Goal: Transaction & Acquisition: Purchase product/service

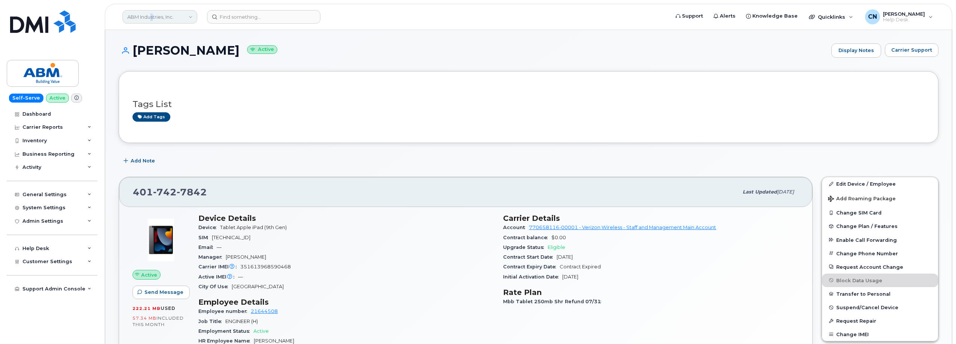
drag, startPoint x: 154, startPoint y: 18, endPoint x: 147, endPoint y: 17, distance: 6.8
click at [152, 17] on link "ABM Industries, Inc." at bounding box center [159, 16] width 75 height 13
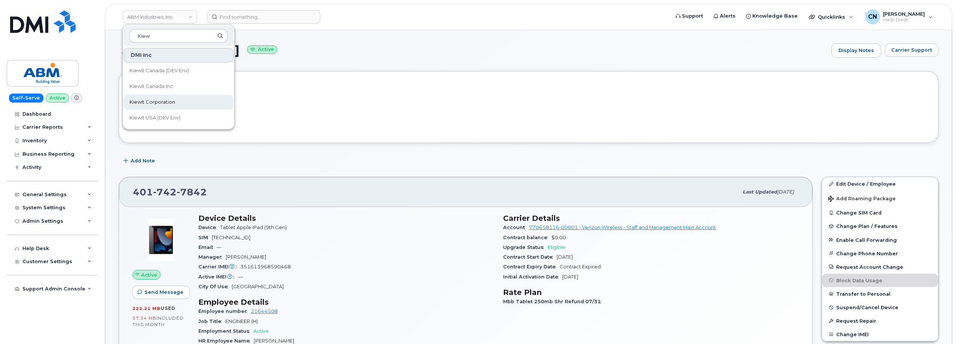
type input "Kiew"
click at [148, 100] on span "Kiewit Corporation" at bounding box center [153, 101] width 46 height 7
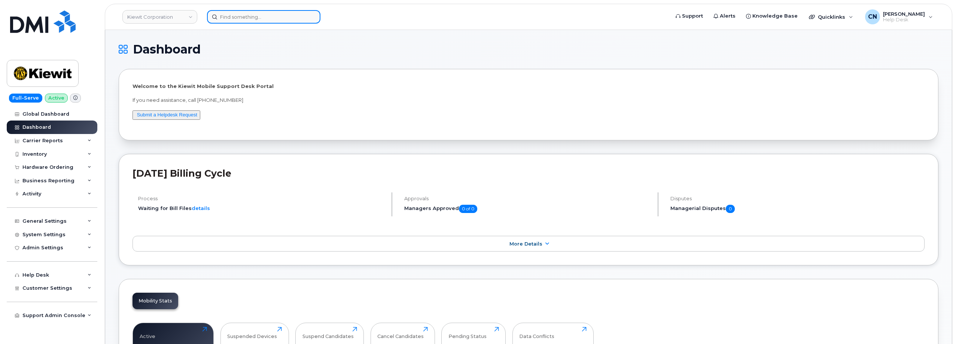
click at [235, 21] on input at bounding box center [263, 16] width 113 height 13
paste input "QT26756"
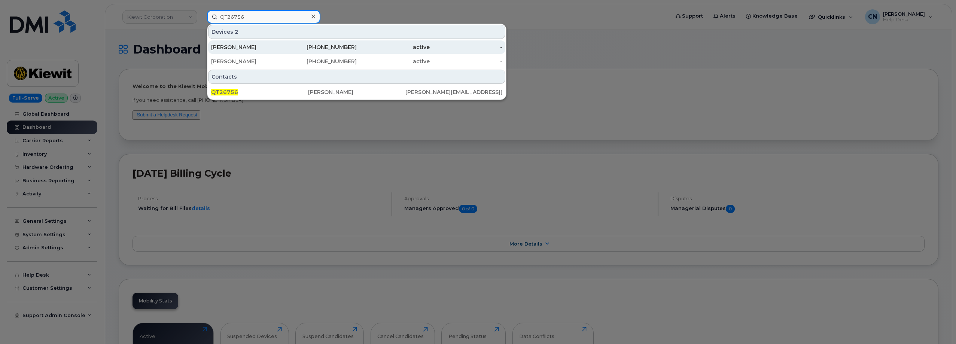
type input "QT26756"
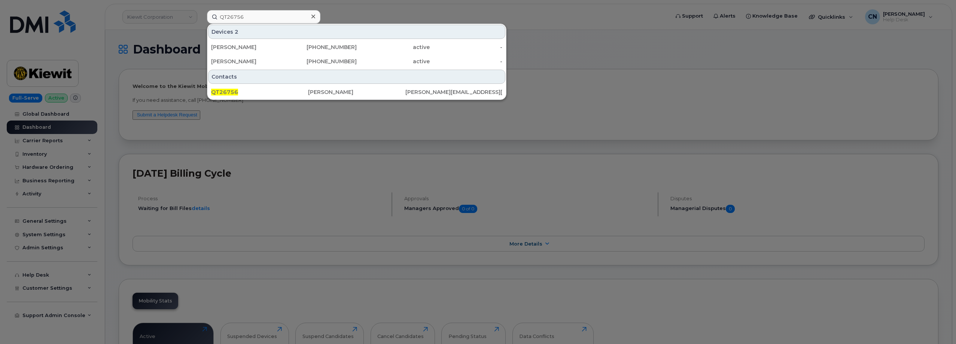
drag, startPoint x: 252, startPoint y: 43, endPoint x: 228, endPoint y: 36, distance: 25.6
click at [252, 44] on div "Warren James" at bounding box center [247, 46] width 73 height 7
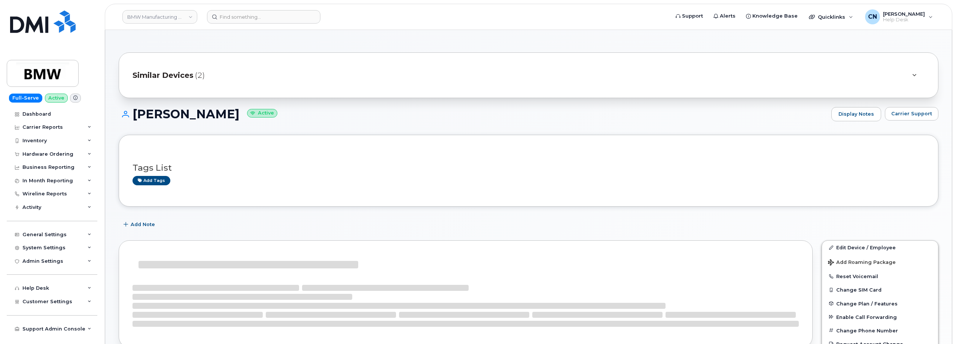
click at [176, 76] on span "Similar Devices" at bounding box center [163, 75] width 61 height 11
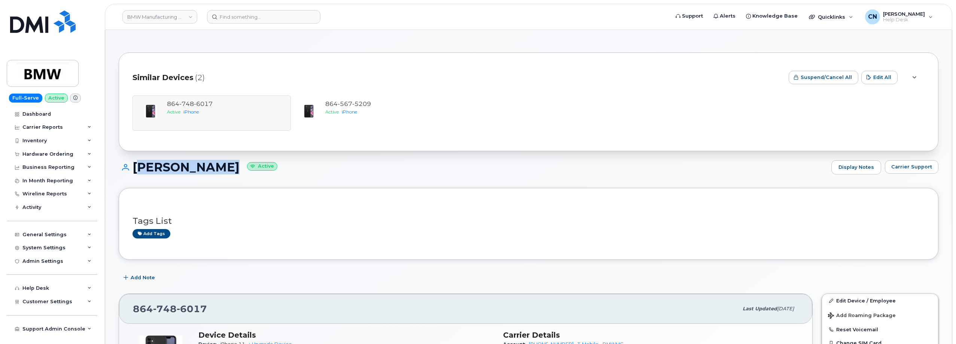
drag, startPoint x: 221, startPoint y: 167, endPoint x: 134, endPoint y: 173, distance: 87.9
click at [134, 173] on h1 "Warren James Active" at bounding box center [473, 167] width 709 height 13
copy h1 "Warren James"
click at [53, 153] on div "Hardware Ordering" at bounding box center [47, 154] width 51 height 6
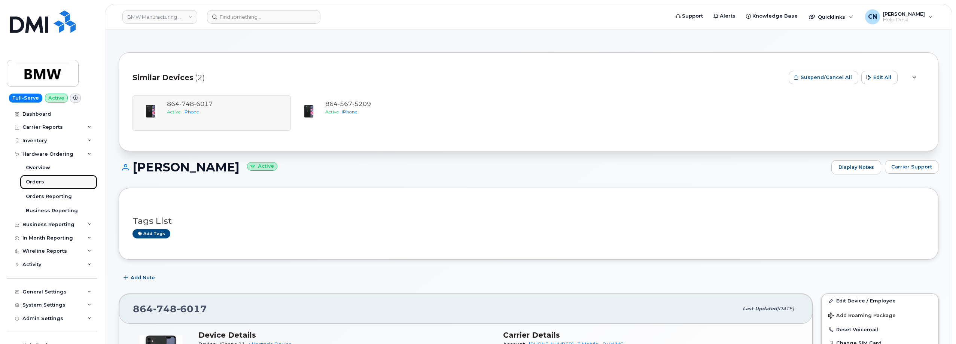
click at [36, 182] on div "Orders" at bounding box center [35, 182] width 18 height 7
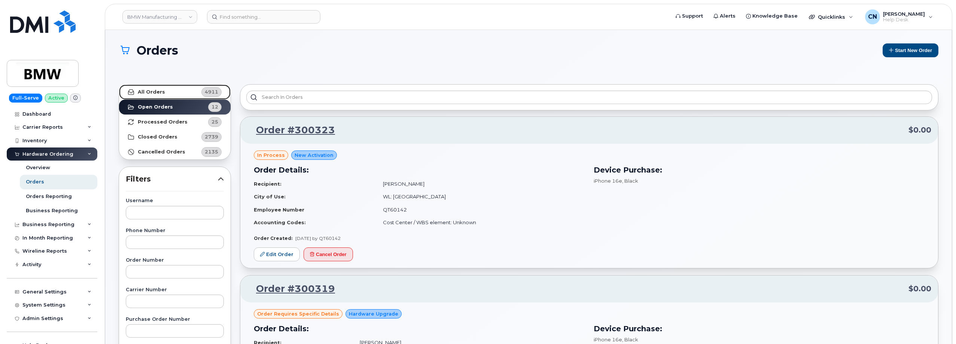
click at [148, 92] on strong "All Orders" at bounding box center [151, 92] width 27 height 6
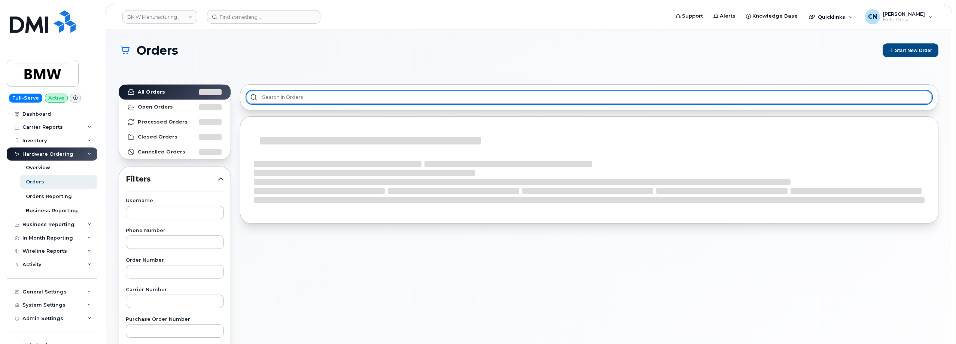
click at [267, 98] on input "text" at bounding box center [589, 97] width 686 height 13
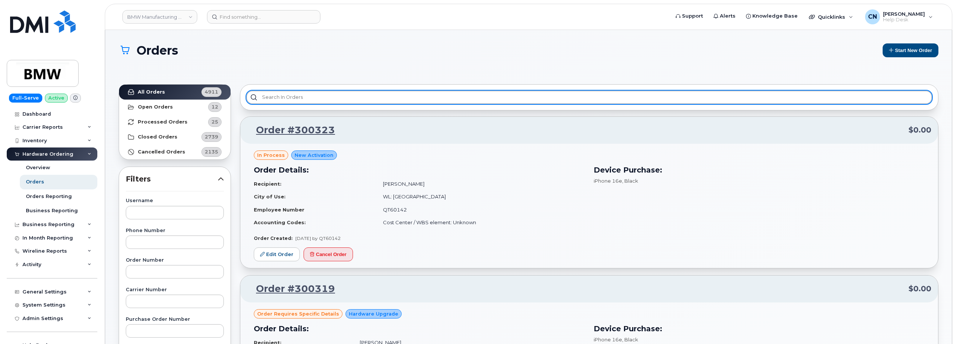
paste input "300284"
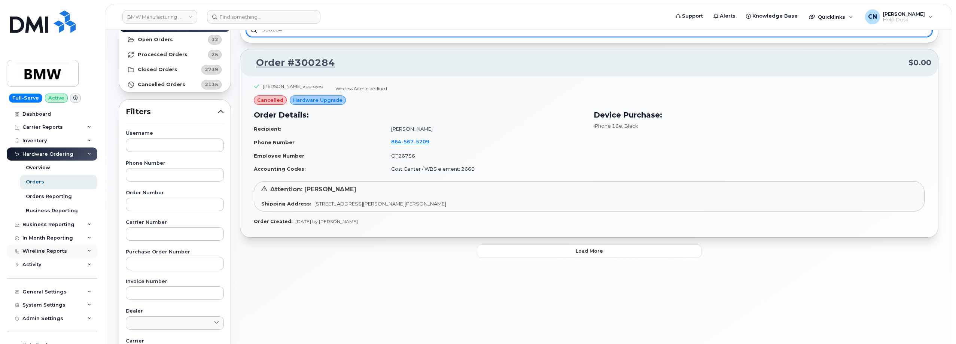
scroll to position [75, 0]
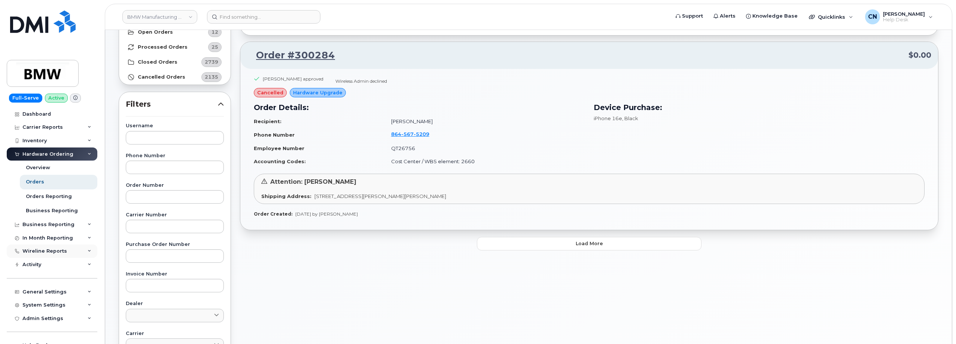
type input "300284"
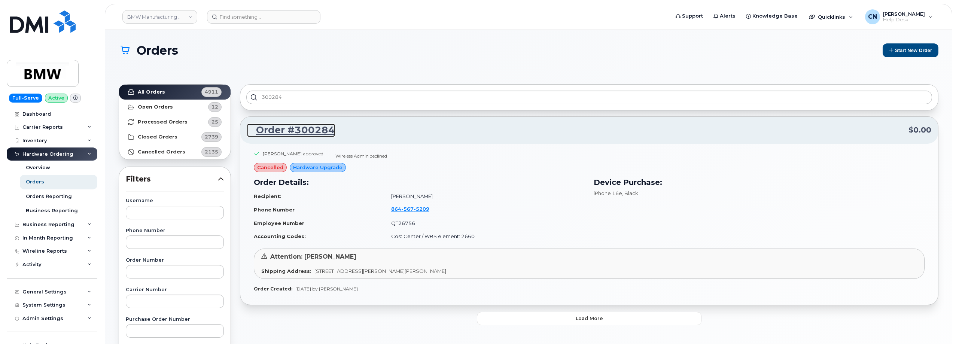
click at [285, 128] on link "Order #300284" at bounding box center [291, 130] width 88 height 13
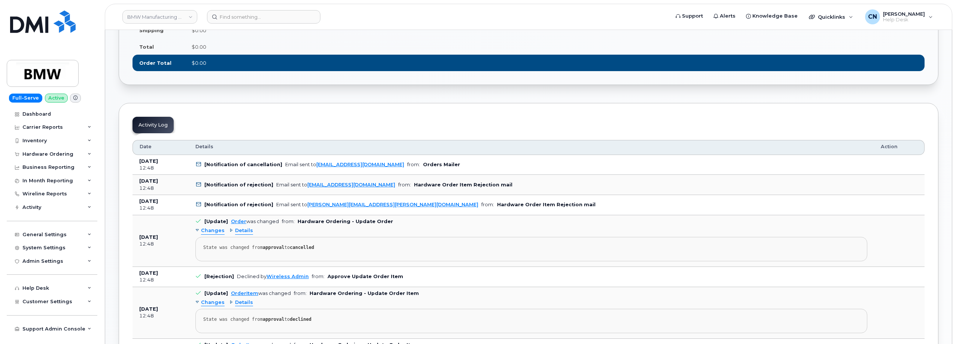
scroll to position [412, 0]
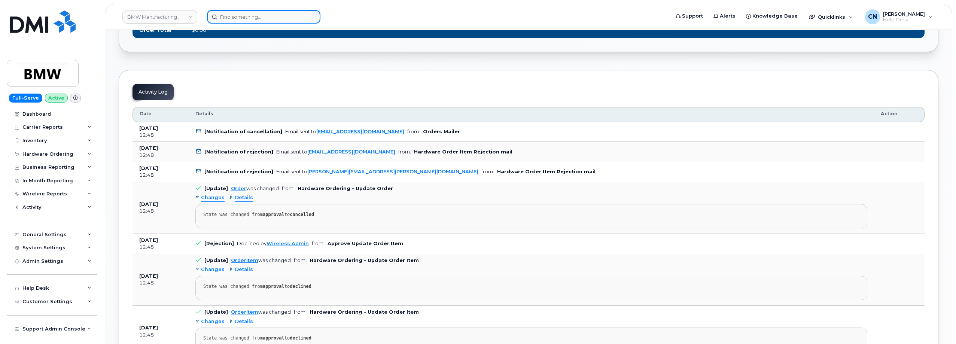
click at [235, 19] on input at bounding box center [263, 16] width 113 height 13
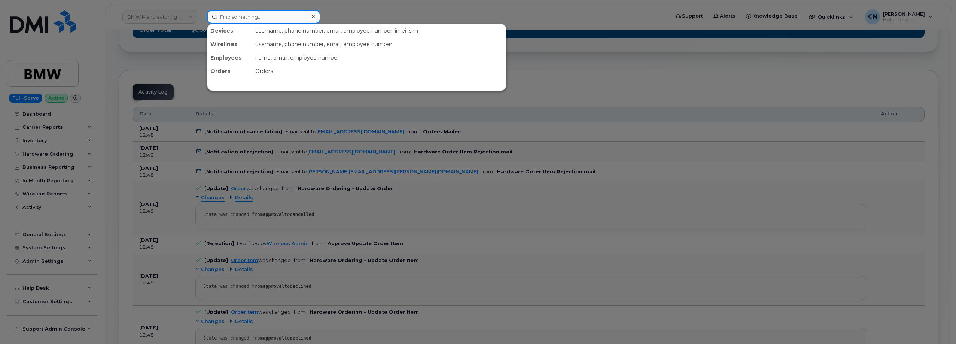
paste input "480-793-5446"
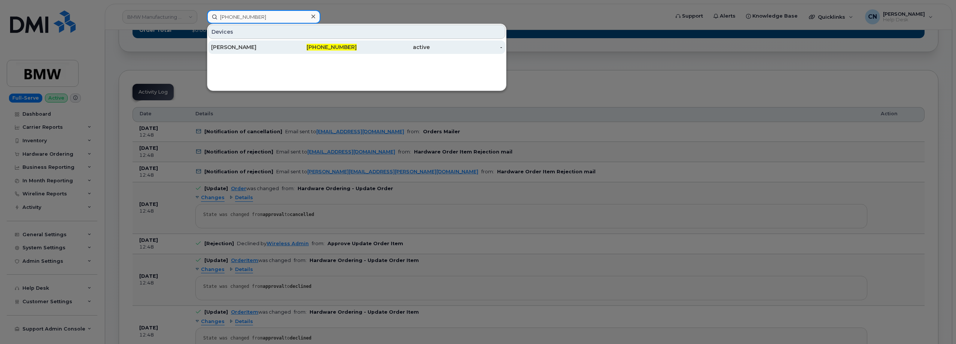
type input "480-793-5446"
click at [253, 48] on div "[PERSON_NAME]" at bounding box center [247, 46] width 73 height 7
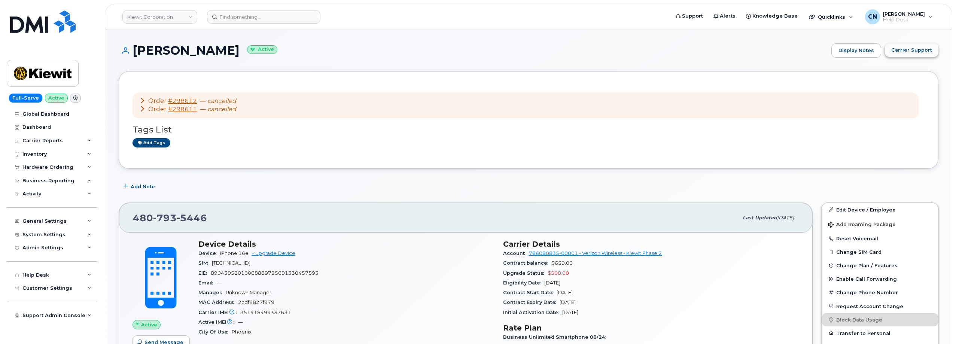
click at [899, 51] on span "Carrier Support" at bounding box center [911, 49] width 41 height 7
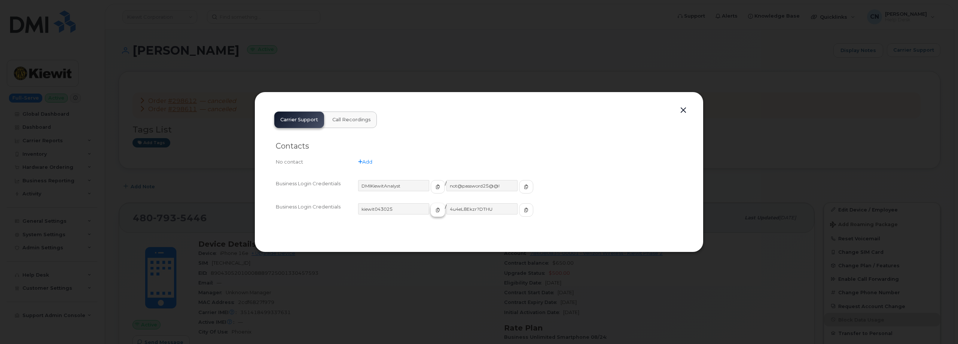
click at [431, 207] on button "button" at bounding box center [438, 209] width 14 height 13
click at [519, 214] on button "button" at bounding box center [526, 209] width 14 height 13
click at [682, 107] on button "button" at bounding box center [683, 110] width 11 height 10
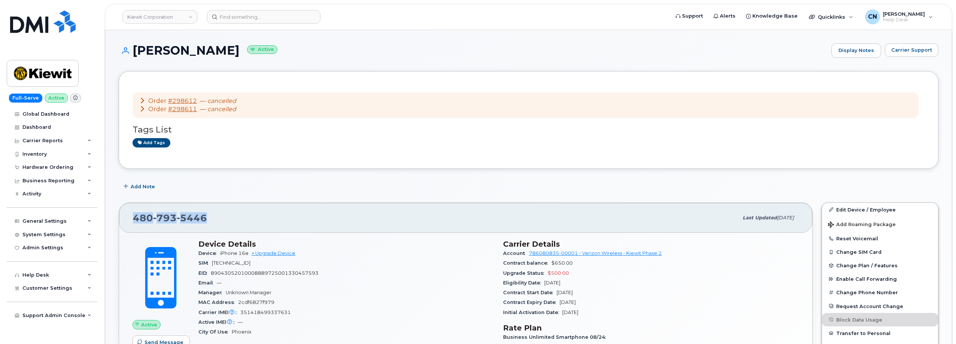
drag, startPoint x: 215, startPoint y: 212, endPoint x: 137, endPoint y: 168, distance: 89.3
copy span "480 793 5446"
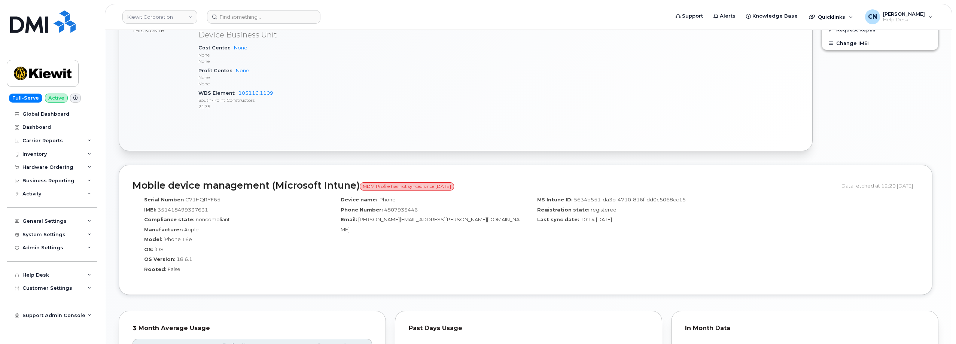
scroll to position [299, 0]
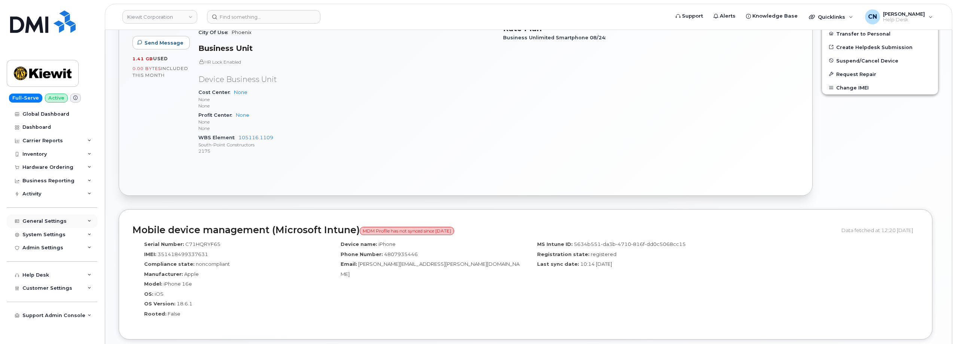
click at [33, 221] on div "General Settings" at bounding box center [44, 221] width 44 height 6
click at [283, 120] on p "None" at bounding box center [346, 122] width 296 height 6
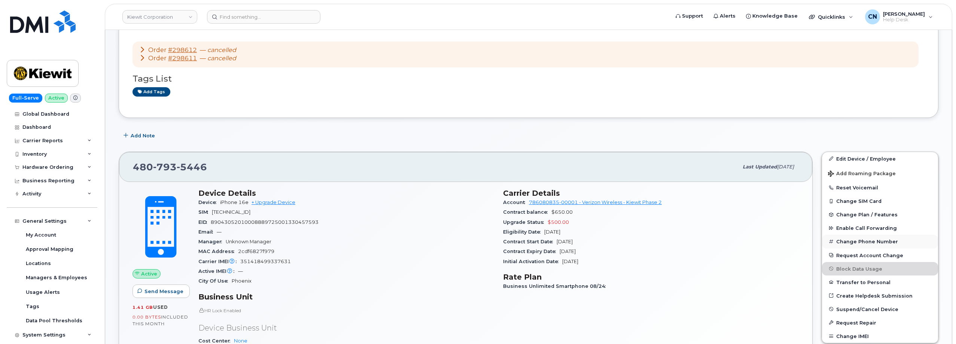
scroll to position [112, 0]
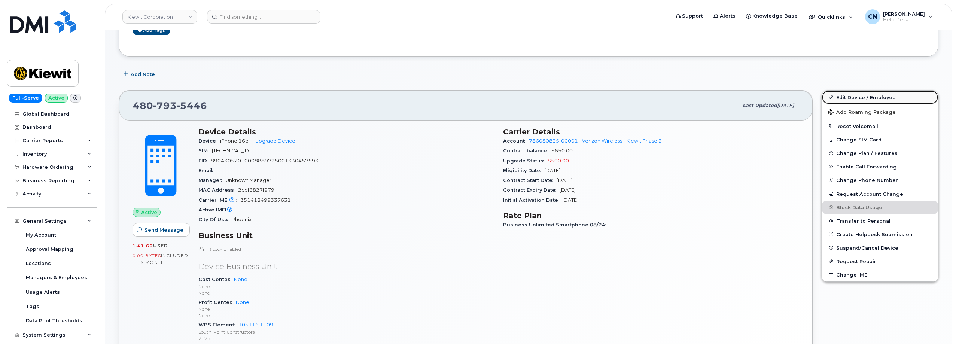
click at [848, 96] on link "Edit Device / Employee" at bounding box center [880, 97] width 116 height 13
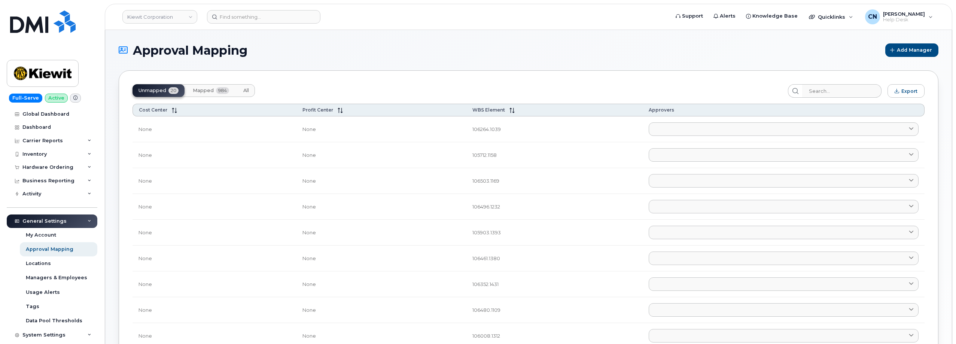
click at [201, 91] on span "Mapped" at bounding box center [203, 91] width 21 height 6
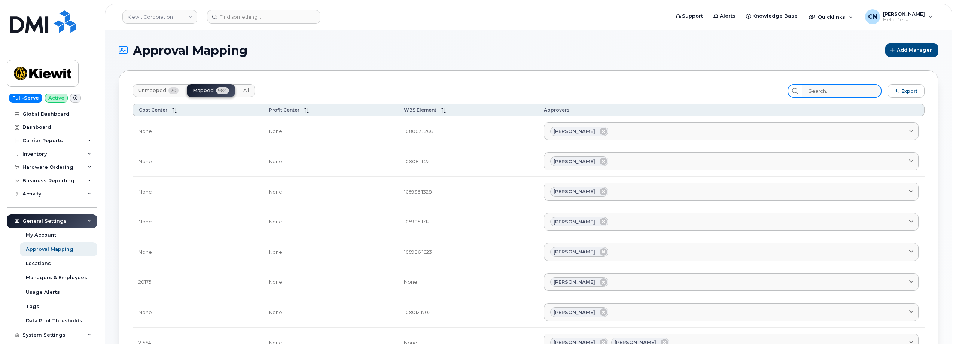
click at [823, 95] on input "search" at bounding box center [842, 90] width 80 height 13
paste input "110224.1551"
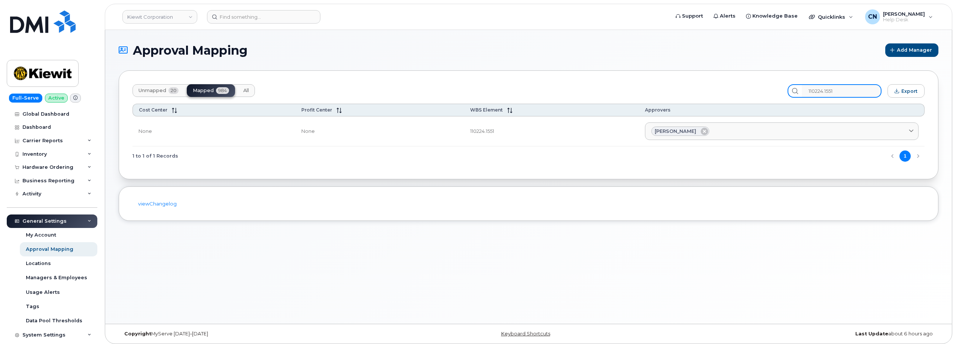
type input "110224.1551"
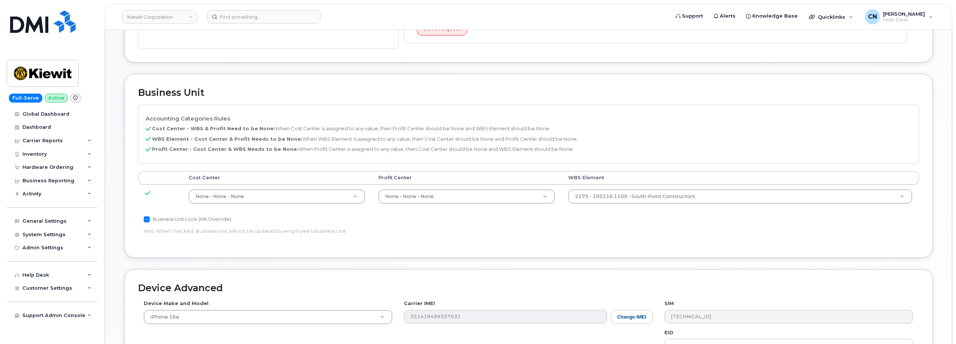
scroll to position [228, 0]
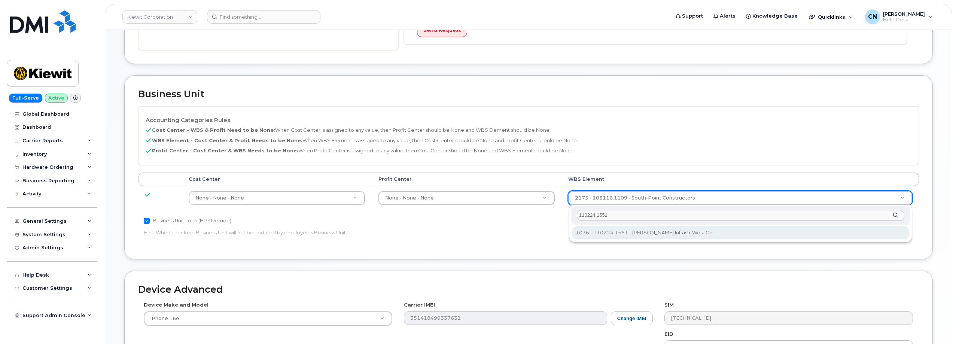
type input "110224.1551"
type input "33811484"
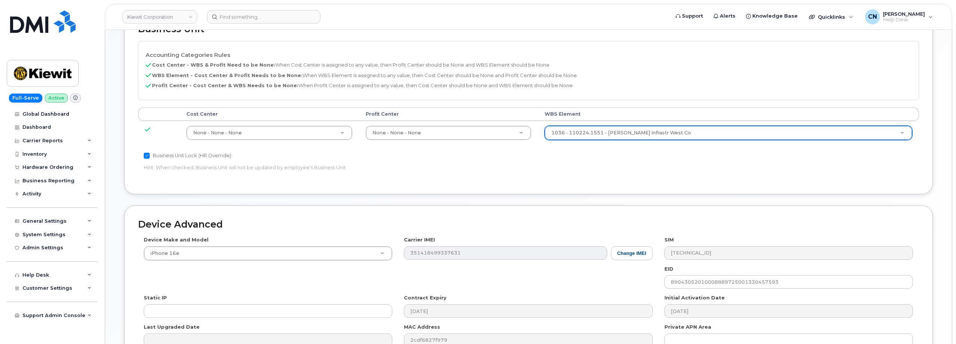
scroll to position [0, 0]
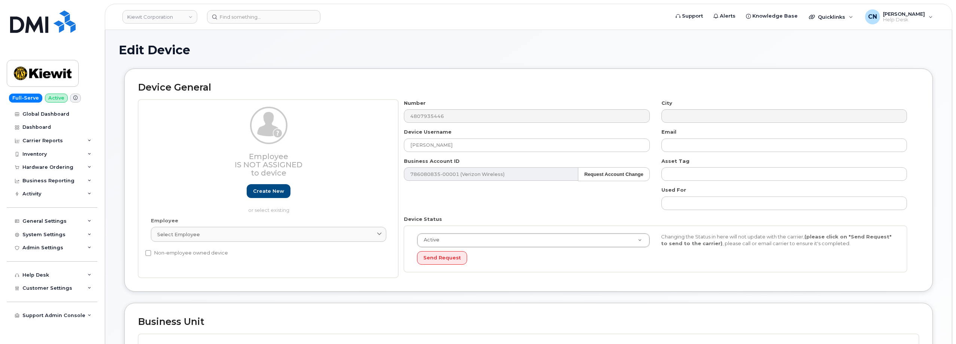
click at [383, 278] on div "Device General Employee Is not assigned to device Create new or select existing…" at bounding box center [528, 180] width 809 height 223
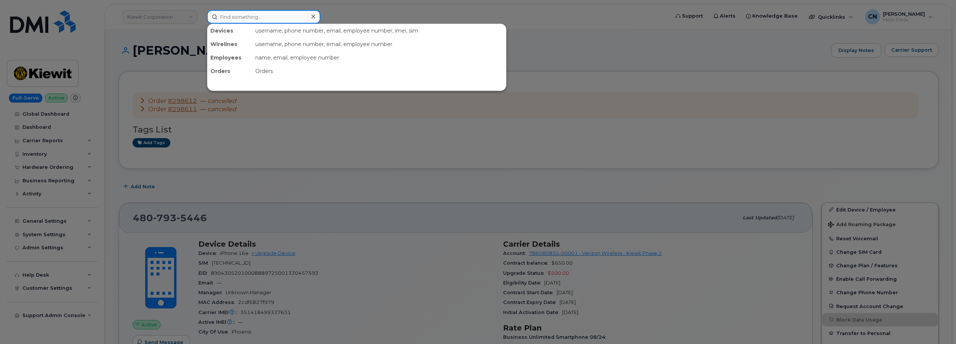
click at [250, 22] on input at bounding box center [263, 16] width 113 height 13
paste input "702.335.3159"
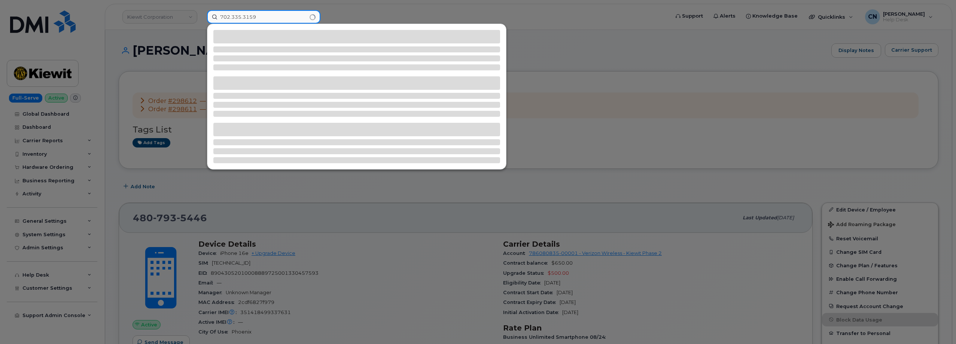
type input "702.335.3159"
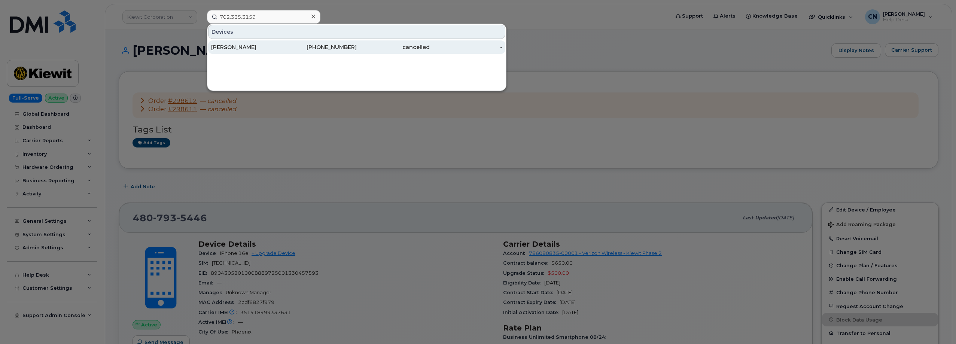
click at [243, 42] on div "Sean Brookins" at bounding box center [247, 46] width 73 height 13
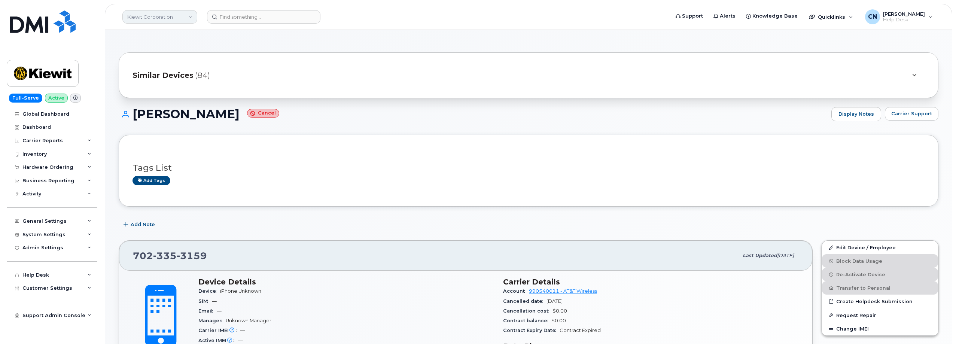
click at [131, 15] on link "Kiewit Corporation" at bounding box center [159, 16] width 75 height 13
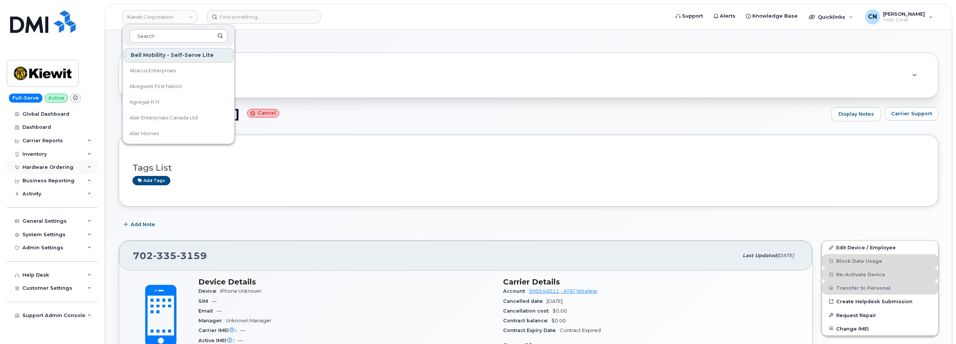
click at [33, 167] on div "Hardware Ordering" at bounding box center [47, 167] width 51 height 6
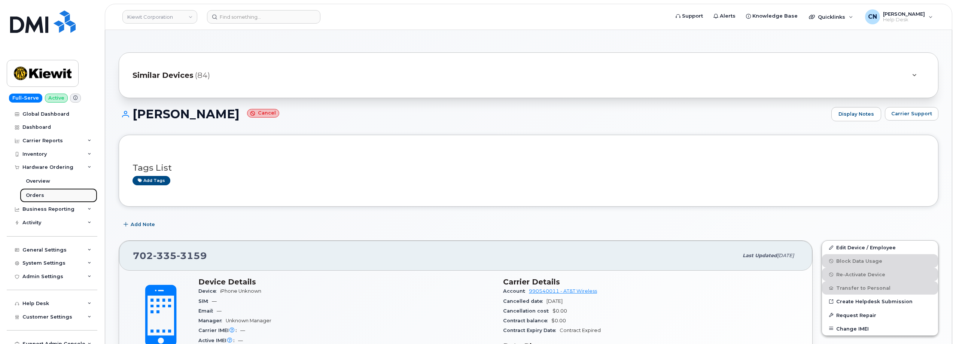
click at [31, 196] on div "Orders" at bounding box center [35, 195] width 18 height 7
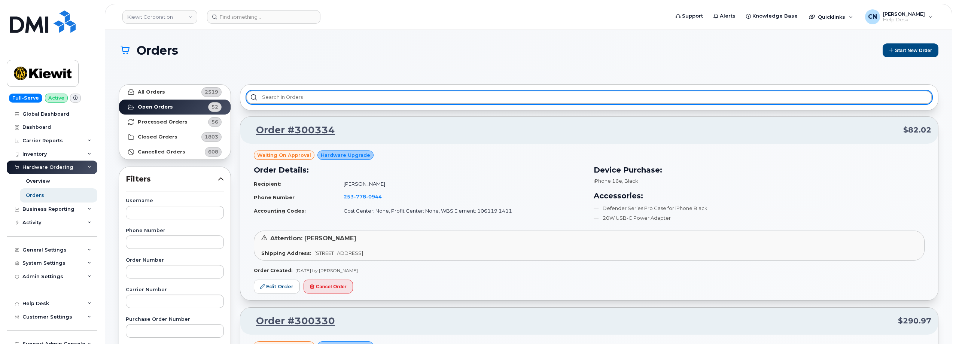
click at [278, 95] on input "text" at bounding box center [589, 97] width 686 height 13
paste input "300110"
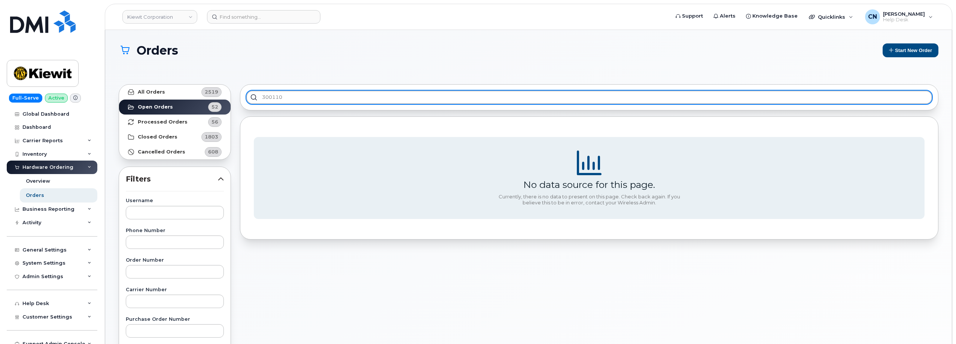
type input "300110"
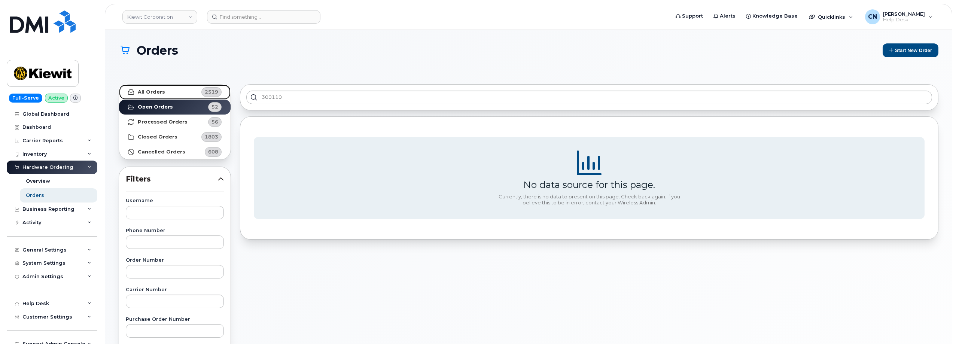
click at [165, 99] on link "All Orders 2519" at bounding box center [175, 92] width 112 height 15
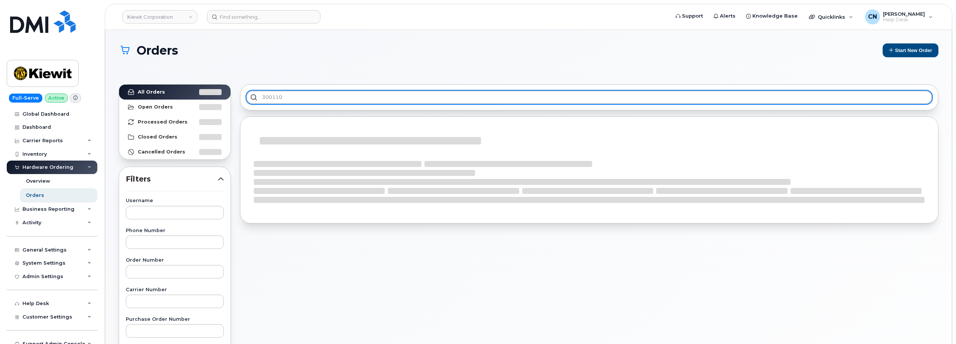
click at [301, 96] on input "300110" at bounding box center [589, 97] width 686 height 13
drag, startPoint x: 322, startPoint y: 98, endPoint x: 156, endPoint y: 91, distance: 166.0
click at [156, 91] on div "All Orders Open Orders Processed Orders Closed Orders Cancelled Orders Filters …" at bounding box center [528, 343] width 829 height 526
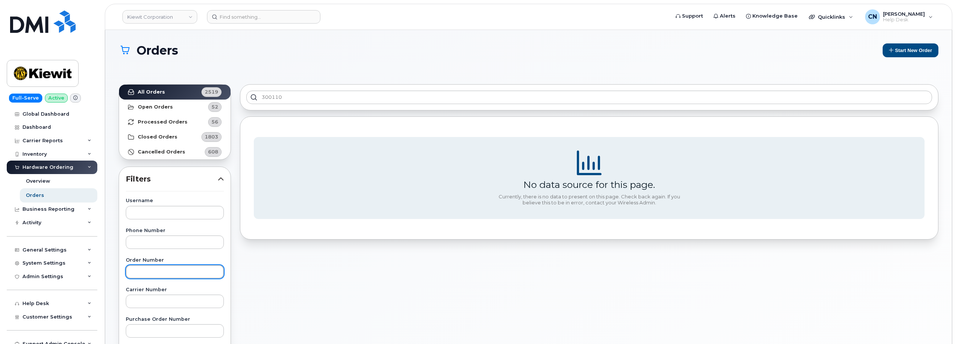
click at [173, 269] on input "text" at bounding box center [175, 271] width 98 height 13
paste input "300110"
type input "300110"
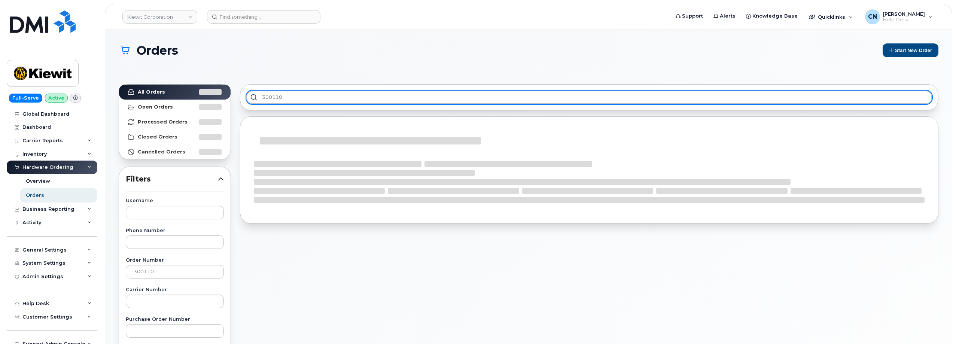
click at [293, 96] on input "300110" at bounding box center [589, 97] width 686 height 13
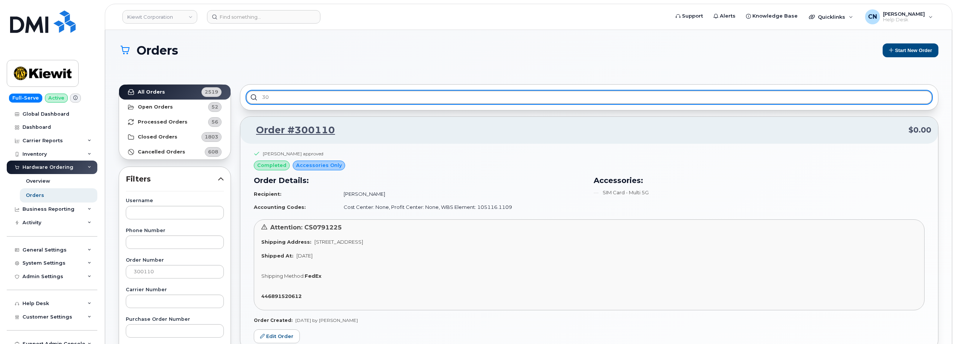
type input "3"
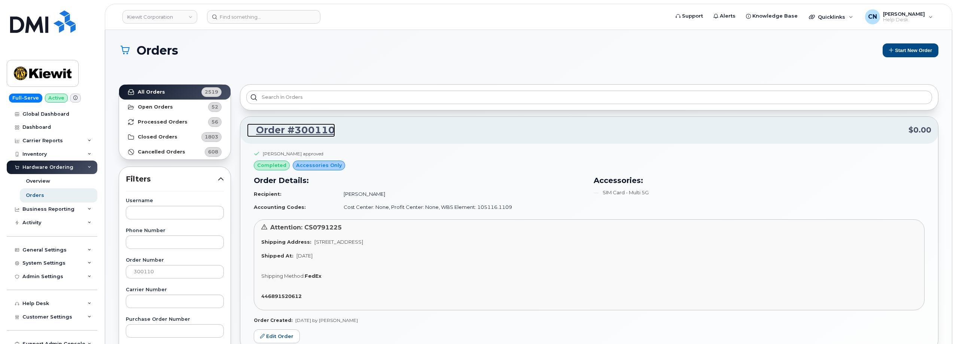
click at [288, 128] on link "Order #300110" at bounding box center [291, 130] width 88 height 13
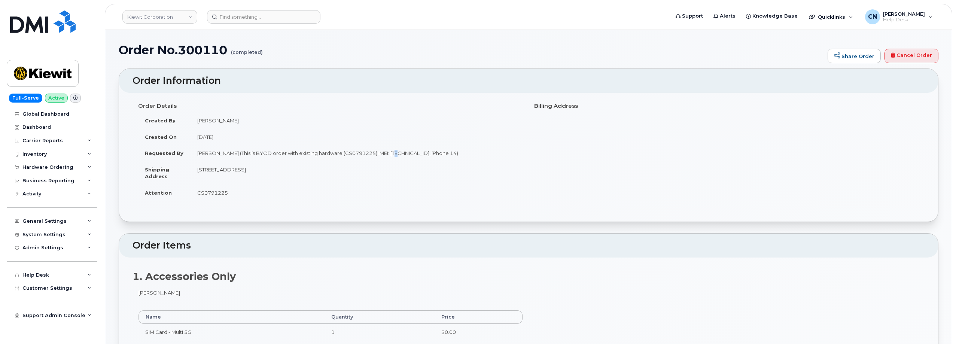
click at [392, 150] on td "[PERSON_NAME] (This is BYOD order with existing hardware (CS0791225) IMEI: [TEC…" at bounding box center [357, 153] width 332 height 16
click at [398, 149] on td "[PERSON_NAME] (This is BYOD order with existing hardware (CS0791225) IMEI: [TEC…" at bounding box center [357, 153] width 332 height 16
copy td "355185491746509"
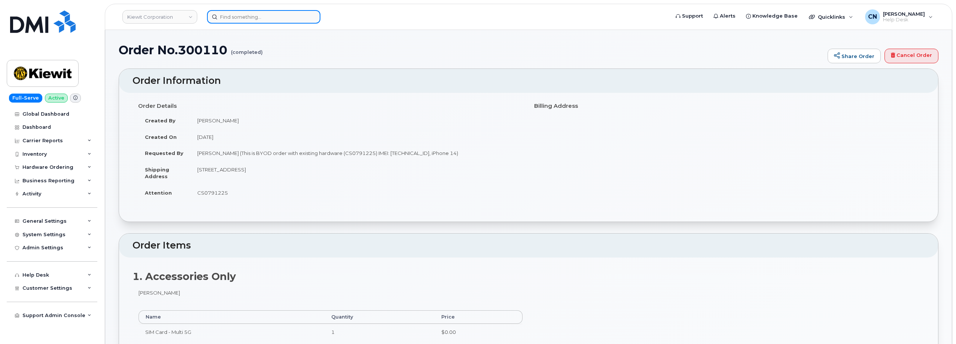
click at [258, 19] on input at bounding box center [263, 16] width 113 height 13
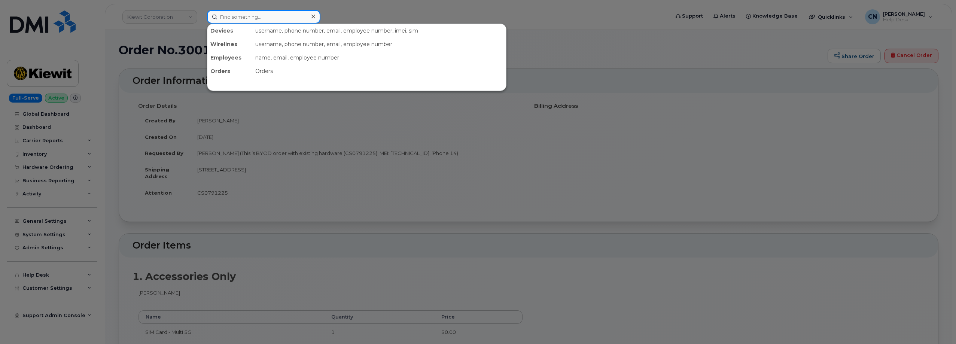
paste input "355185491746509"
type input "355185491746509"
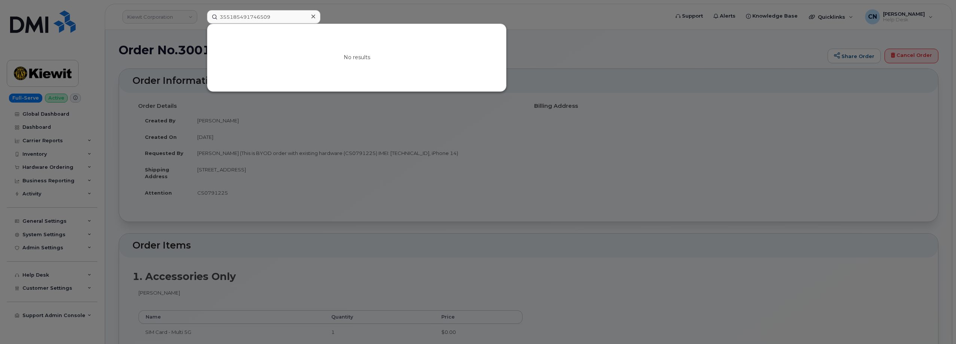
click at [352, 164] on div at bounding box center [478, 172] width 956 height 344
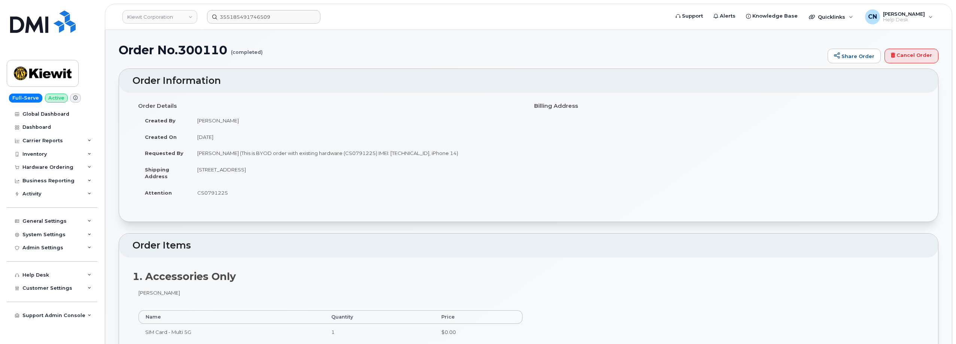
drag, startPoint x: 477, startPoint y: 153, endPoint x: 195, endPoint y: 156, distance: 281.9
click at [195, 156] on td "Eddie Santana (This is BYOD order with existing hardware (CS0791225) IMEI: 3551…" at bounding box center [357, 153] width 332 height 16
copy td "Eddie Santana (This is BYOD order with existing hardware (CS0791225) IMEI: 3551…"
click at [46, 167] on div "Hardware Ordering" at bounding box center [47, 167] width 51 height 6
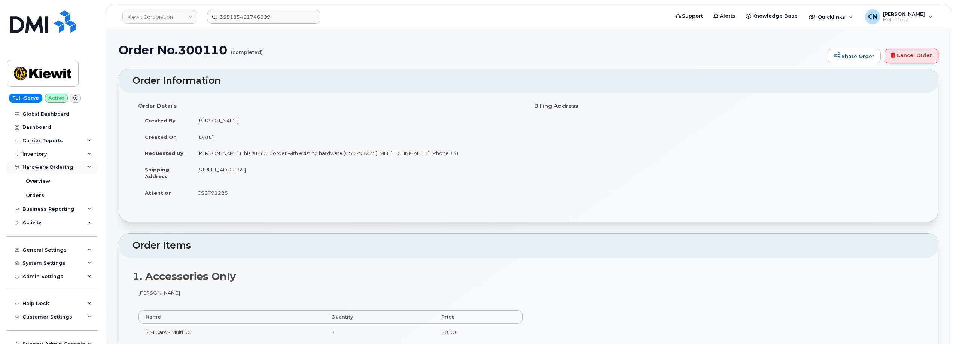
click at [46, 167] on div "Hardware Ordering" at bounding box center [47, 167] width 51 height 6
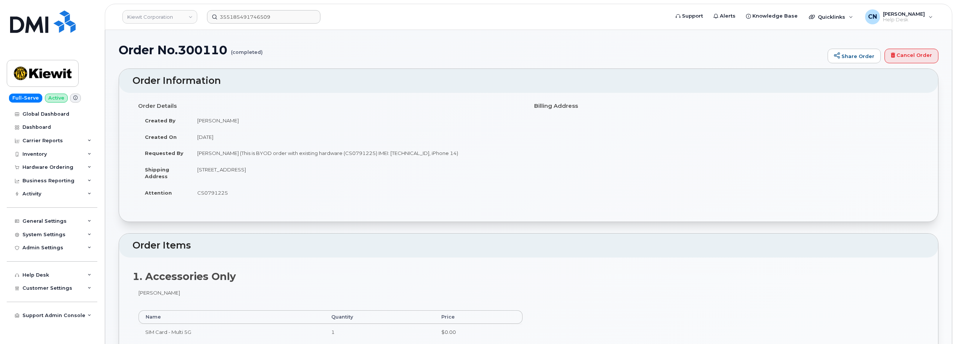
drag, startPoint x: 375, startPoint y: 173, endPoint x: 141, endPoint y: 153, distance: 235.2
click at [141, 153] on tbody "Created By Travis Tedesco Created On September 5, 2025 Requested By Eddie Santa…" at bounding box center [330, 156] width 385 height 88
copy tbody "Requested By Eddie Santana (This is BYOD order with existing hardware (CS079122…"
click at [398, 153] on td "Eddie Santana (This is BYOD order with existing hardware (CS0791225) IMEI: 3551…" at bounding box center [357, 153] width 332 height 16
click at [398, 154] on td "Eddie Santana (This is BYOD order with existing hardware (CS0791225) IMEI: 3551…" at bounding box center [357, 153] width 332 height 16
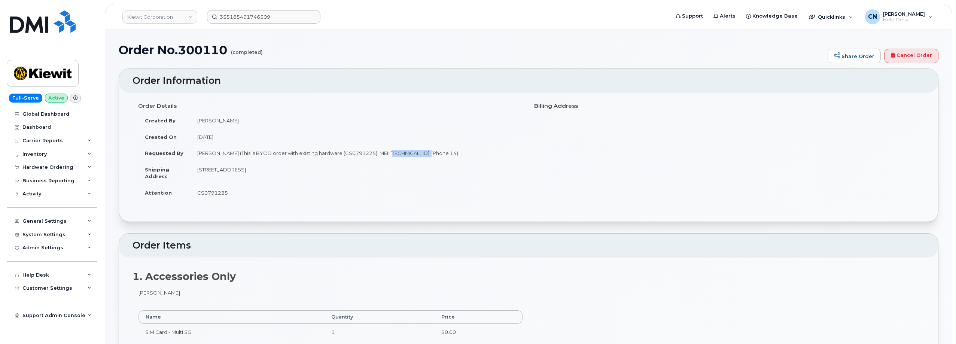
drag, startPoint x: 364, startPoint y: 170, endPoint x: 335, endPoint y: 219, distance: 57.2
click at [194, 166] on td "5354 E Loop 820 S FORT WORTH TX 76119-6539 UNITED STATES" at bounding box center [357, 172] width 332 height 23
copy td "5354 E Loop 820 S FORT WORTH TX 76119-6539 UNITED STATES"
drag, startPoint x: 468, startPoint y: 152, endPoint x: 194, endPoint y: 156, distance: 274.4
click at [194, 156] on td "Eddie Santana (This is BYOD order with existing hardware (CS0791225) IMEI: 3551…" at bounding box center [357, 153] width 332 height 16
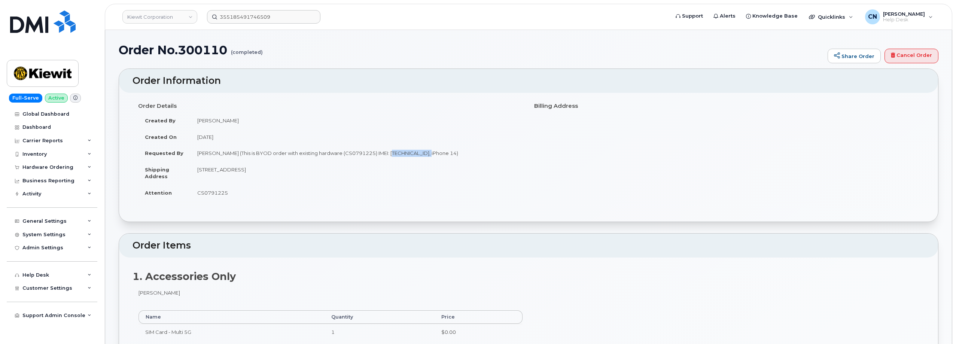
copy td "Eddie Santana (This is BYOD order with existing hardware (CS0791225) IMEI: 3551…"
click at [63, 163] on div "Hardware Ordering" at bounding box center [52, 167] width 91 height 13
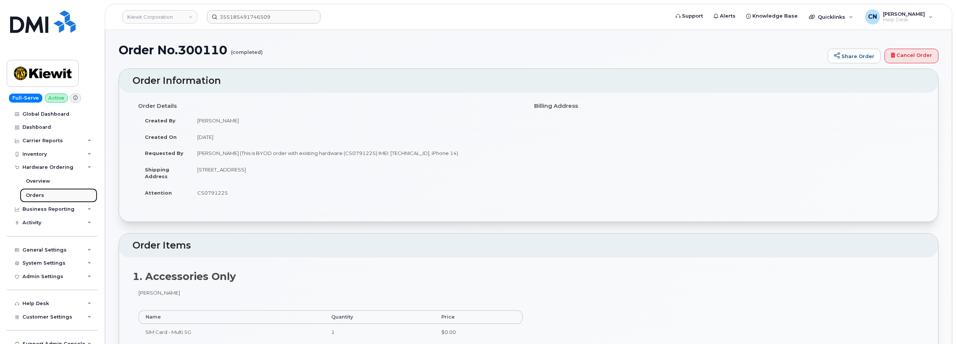
click at [36, 193] on div "Orders" at bounding box center [35, 195] width 18 height 7
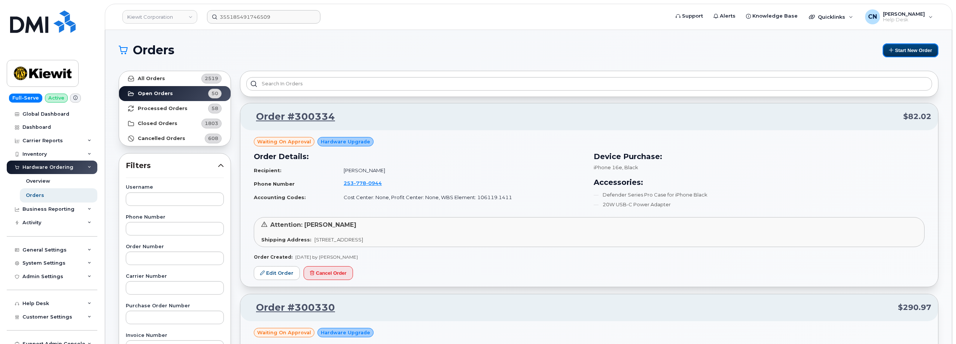
click at [884, 52] on button "Start New Order" at bounding box center [911, 50] width 56 height 14
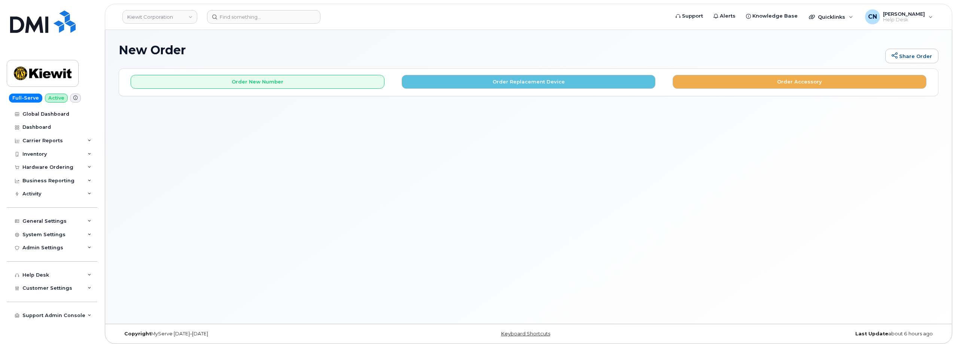
drag, startPoint x: 382, startPoint y: 57, endPoint x: 23, endPoint y: 211, distance: 390.3
click at [381, 57] on div "New Order Share Order" at bounding box center [529, 55] width 820 height 25
drag, startPoint x: 448, startPoint y: 148, endPoint x: 475, endPoint y: 138, distance: 29.1
click at [448, 148] on div "New Order Share Order × Share This Order If you want to allow others to create …" at bounding box center [528, 177] width 847 height 294
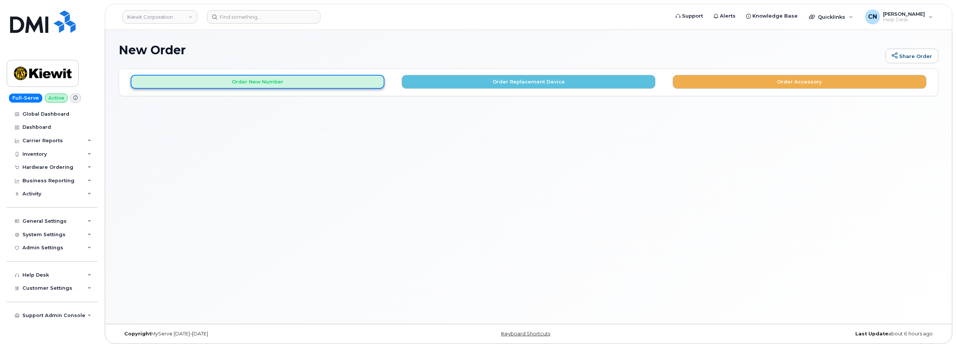
click at [271, 84] on button "Order New Number" at bounding box center [258, 82] width 254 height 14
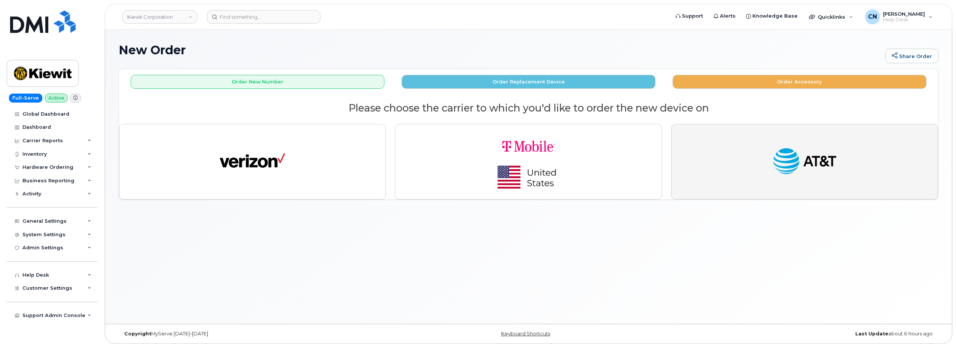
click at [737, 159] on button "button" at bounding box center [804, 162] width 267 height 76
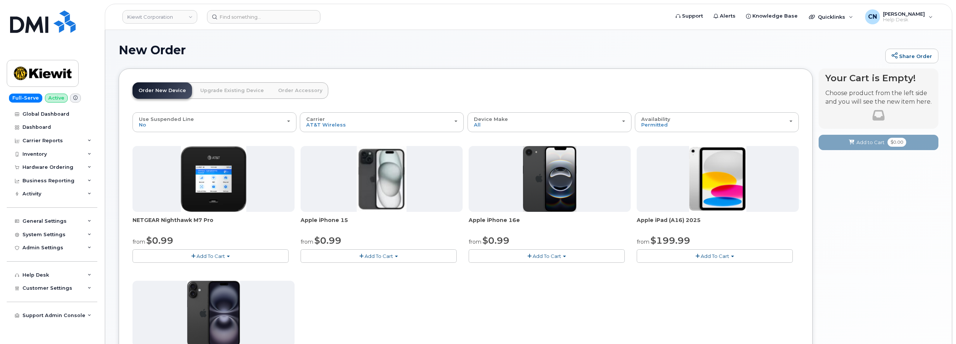
drag, startPoint x: 379, startPoint y: 318, endPoint x: 349, endPoint y: 294, distance: 38.6
click at [380, 316] on div "NETGEAR Nighthawk M7 Pro from $0.99 Add To Cart $0.99 - 2 Year Activation $449.…" at bounding box center [466, 278] width 666 height 264
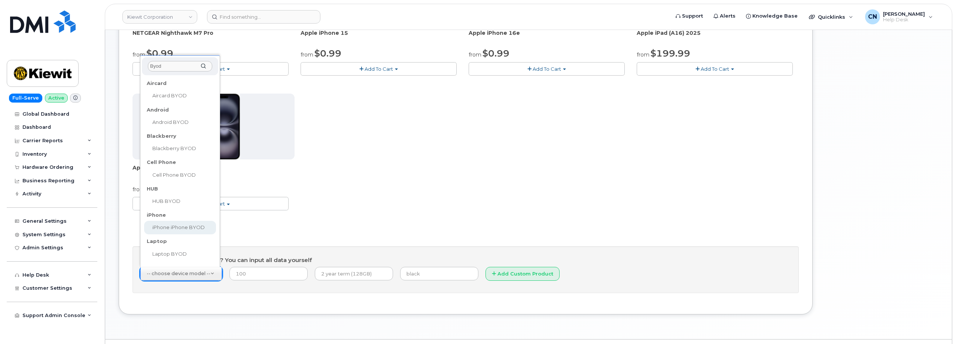
type input "Byod"
select select "2421"
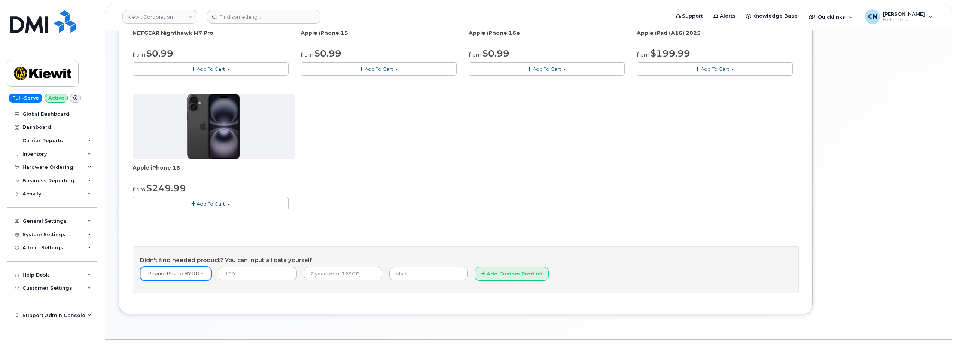
click at [260, 281] on form "iPhone iPhone BYOD -- choose device model -- Aircard Huawei E303c Aircard Huawe…" at bounding box center [465, 276] width 651 height 19
click at [264, 273] on input "number" at bounding box center [258, 273] width 78 height 13
type input "1"
type input "0.00"
click at [326, 275] on input "text" at bounding box center [343, 273] width 78 height 13
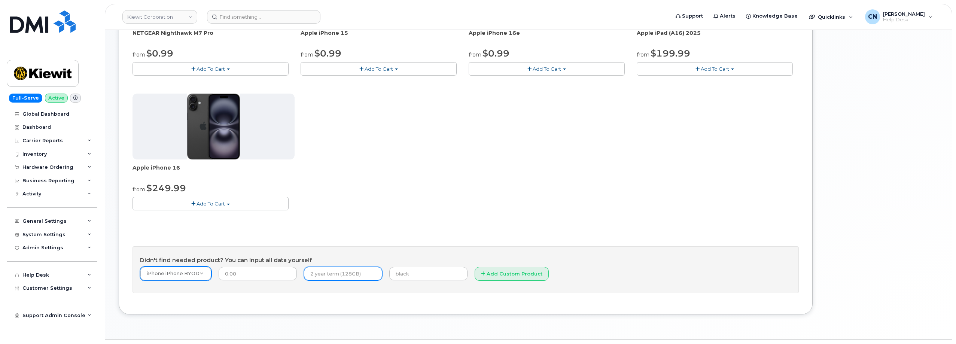
type input "Month to Month"
click at [476, 272] on button "Add Custom Product" at bounding box center [512, 274] width 74 height 14
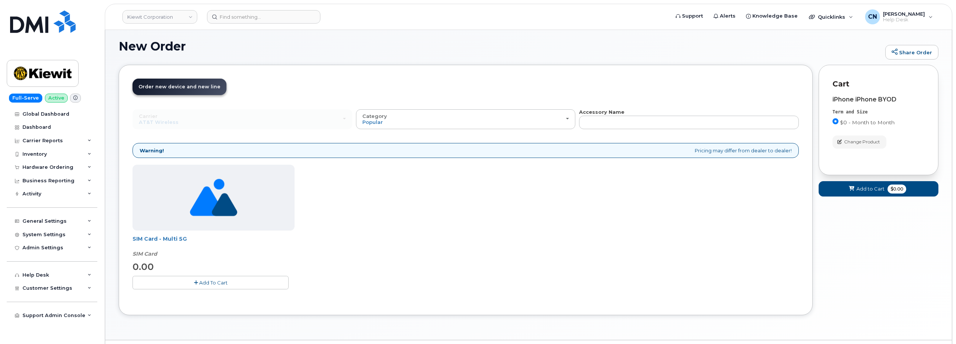
scroll to position [24, 0]
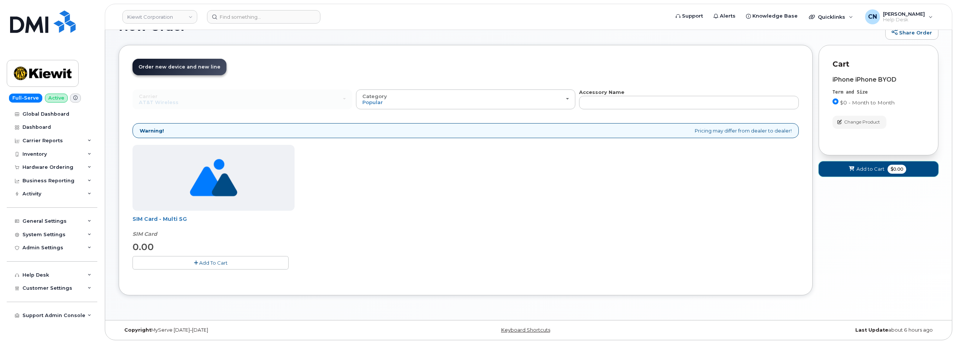
click at [884, 173] on button "Add to Cart $0.00" at bounding box center [879, 168] width 120 height 15
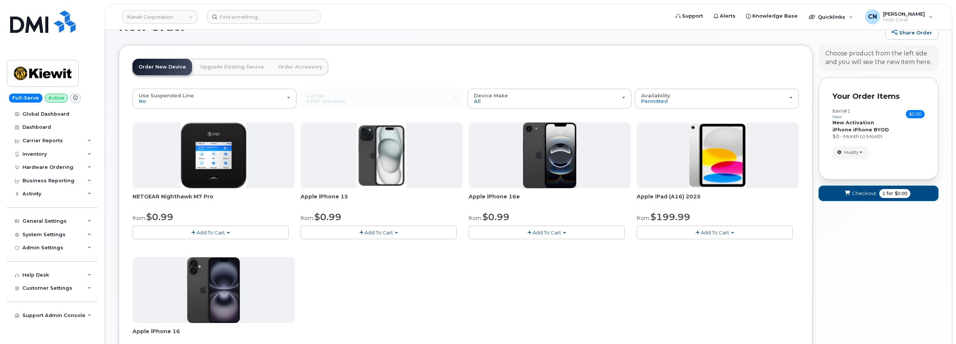
click at [845, 199] on button "Checkout 1 for $0.00" at bounding box center [879, 193] width 120 height 15
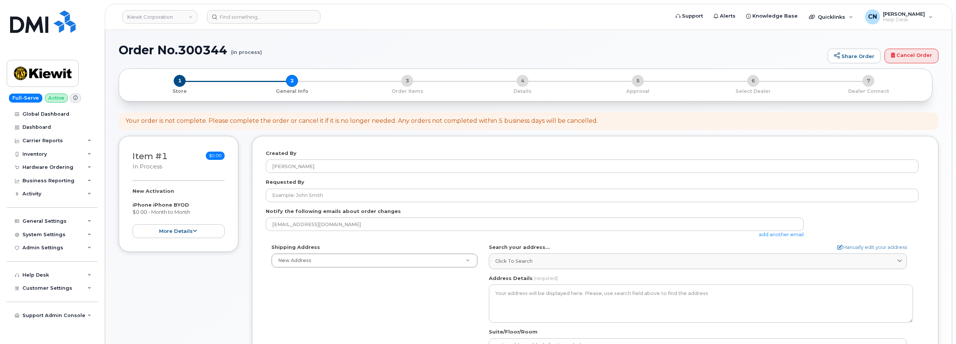
select select
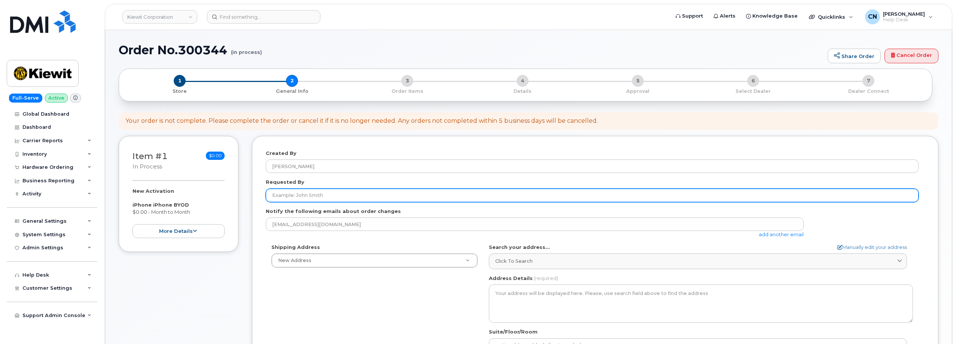
click at [305, 195] on input "Requested By" at bounding box center [592, 195] width 653 height 13
paste input "[PERSON_NAME] (This is BYOD order with existing hardware CS0795211 IMEI: [TECHN…"
type input "[PERSON_NAME] (This is BYOD order with existing hardware CS0795211 IMEI: [TECHN…"
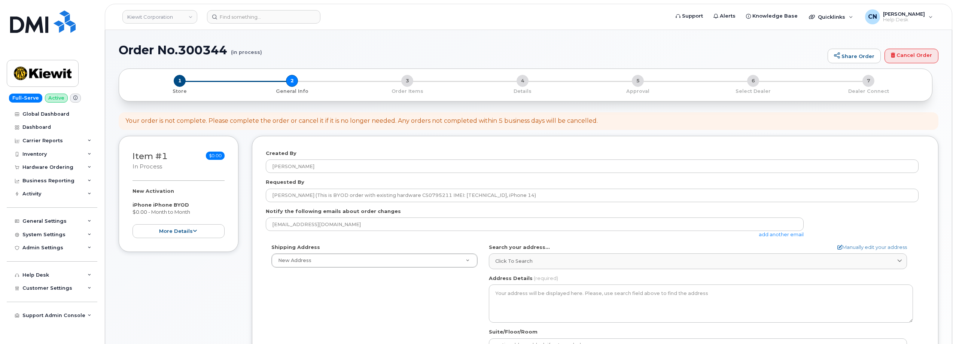
click at [771, 232] on link "add another email" at bounding box center [781, 234] width 45 height 6
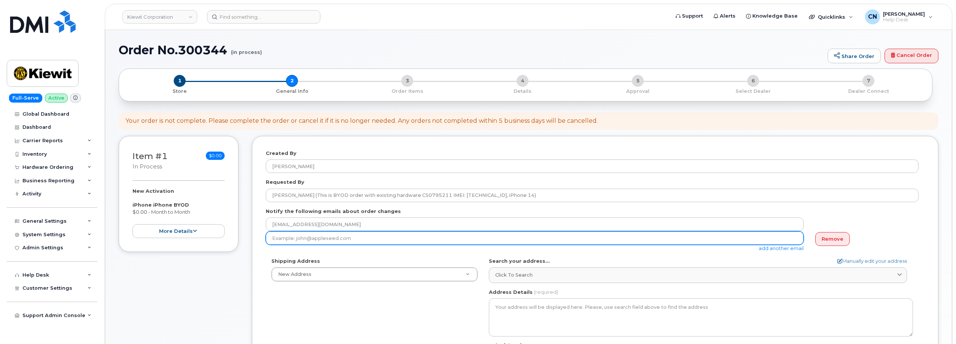
click at [299, 238] on input "email" at bounding box center [535, 237] width 538 height 13
paste input "EDDIE.SANTANARIOS@KIEWIT.COM"
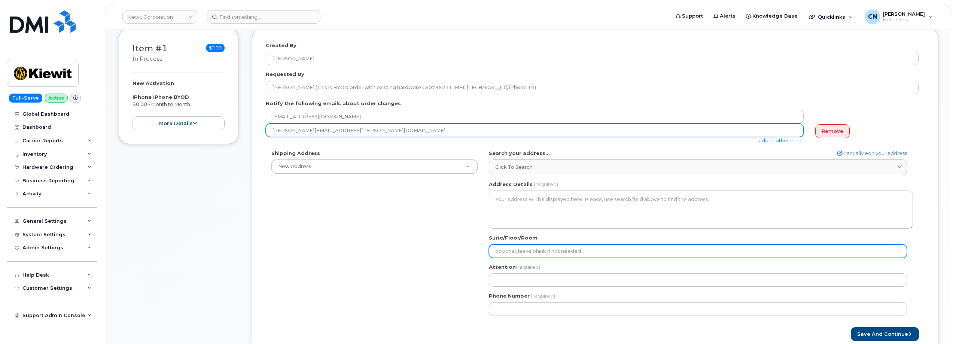
scroll to position [150, 0]
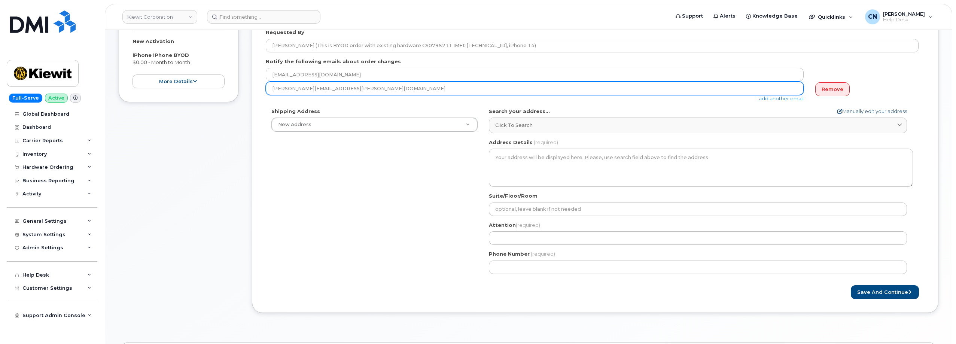
type input "EDDIE.SANTANARIOS@KIEWIT.COM"
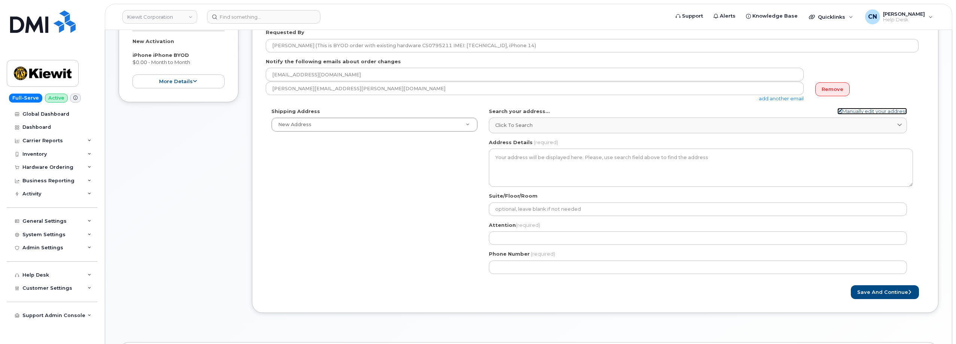
click at [856, 111] on link "Manually edit your address" at bounding box center [872, 111] width 70 height 7
select select
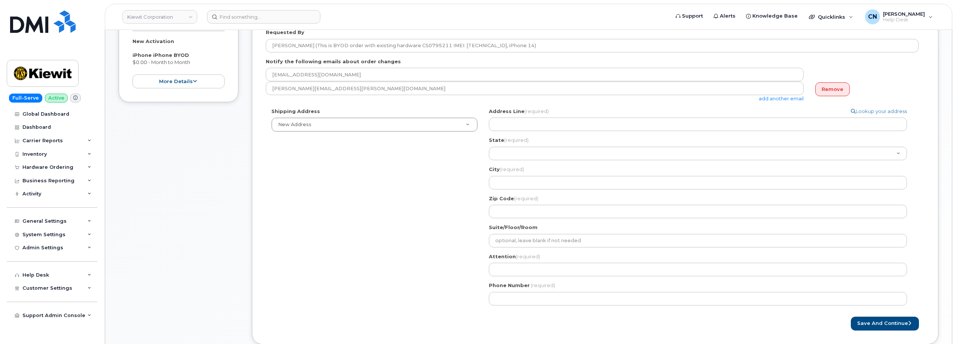
click at [510, 118] on div "Address Line (required) Lookup your address" at bounding box center [701, 120] width 424 height 24
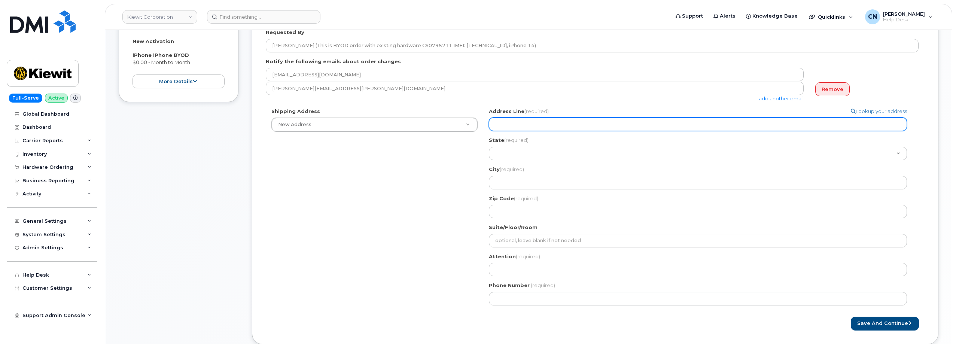
click at [514, 120] on input "Address Line (required)" at bounding box center [698, 124] width 418 height 13
paste input "5354"
select select
type input "5354"
drag, startPoint x: 531, startPoint y: 122, endPoint x: 459, endPoint y: 119, distance: 72.3
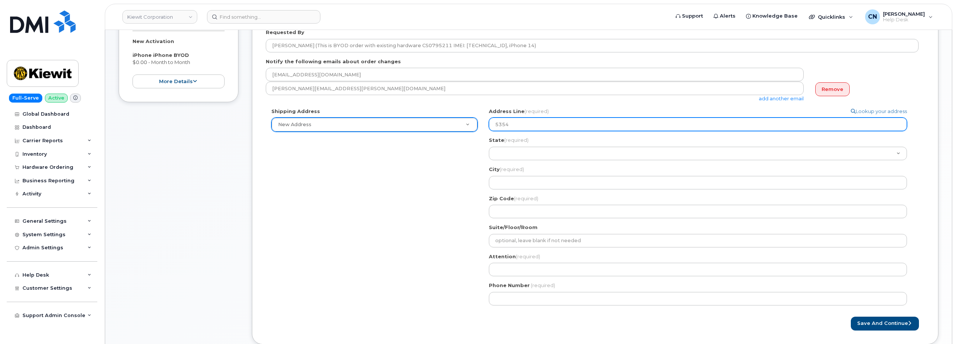
click at [460, 118] on div "Shipping Address New Address New Address 801 FM 694 20251 CR 300 508 Omega Stre…" at bounding box center [592, 209] width 653 height 203
paste input "E Loop 820 S FORT WORTH"
select select
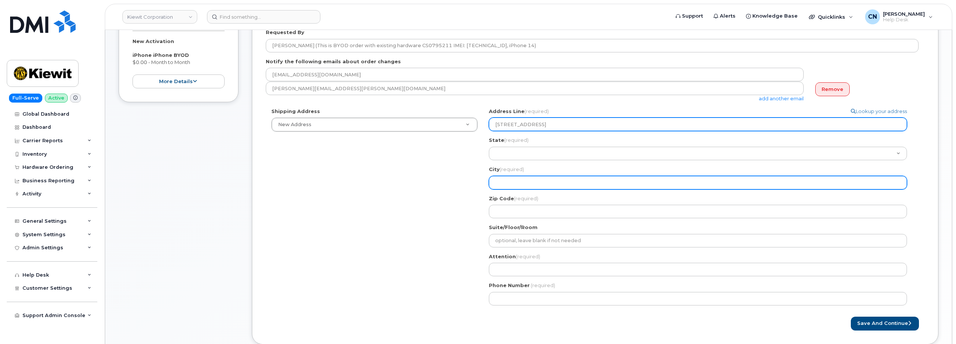
type input "5354 E Loop 820 S FORT WORTH"
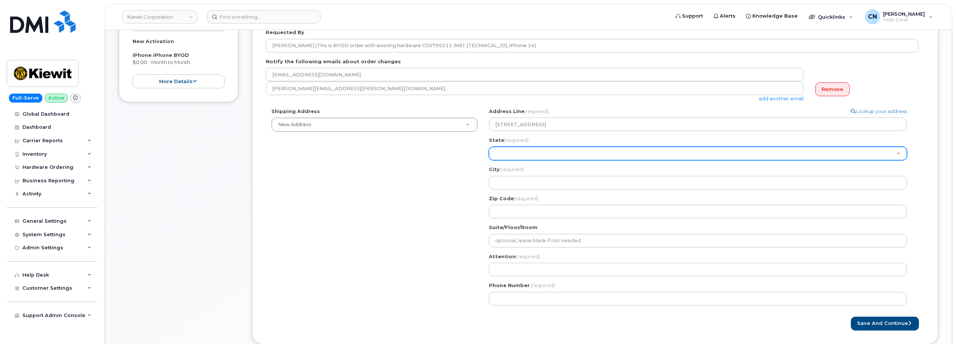
click at [502, 156] on select "Alabama Alaska American Samoa Arizona Arkansas California Colorado Connecticut …" at bounding box center [698, 153] width 418 height 13
select select "TX"
click at [489, 147] on select "Alabama Alaska American Samoa Arizona Arkansas California Colorado Connecticut …" at bounding box center [698, 153] width 418 height 13
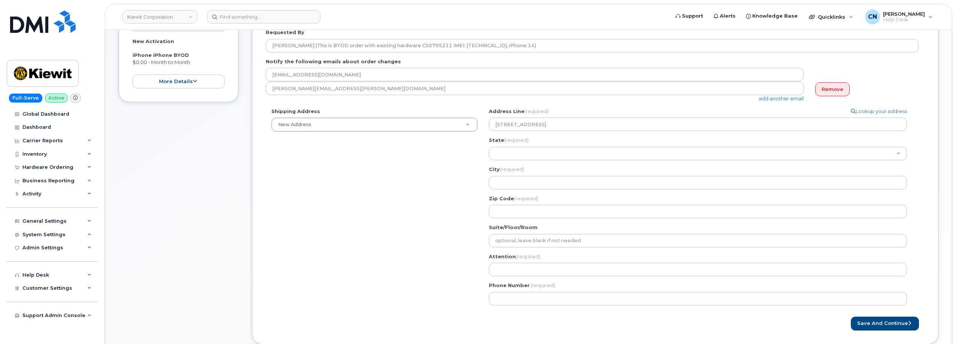
click at [424, 177] on div "Shipping Address New Address New Address 801 FM 694 20251 CR 300 508 Omega Stre…" at bounding box center [592, 209] width 653 height 203
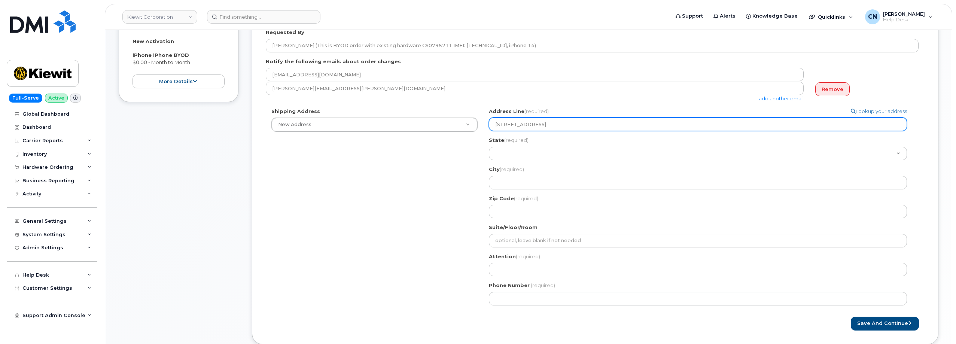
click at [549, 124] on input "5354 E Loop 820 S FORT WORTH" at bounding box center [698, 124] width 418 height 13
drag, startPoint x: 544, startPoint y: 125, endPoint x: 611, endPoint y: 126, distance: 66.3
click at [610, 126] on input "5354 E Loop 820 S FORT WORTH" at bounding box center [698, 124] width 418 height 13
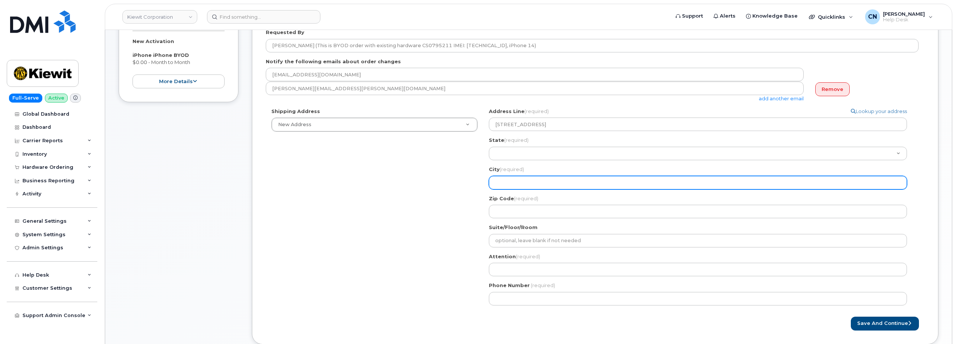
click at [531, 186] on input "City (required)" at bounding box center [698, 182] width 418 height 13
paste input "FORT WORTH"
select select
type input "FORT WORTH"
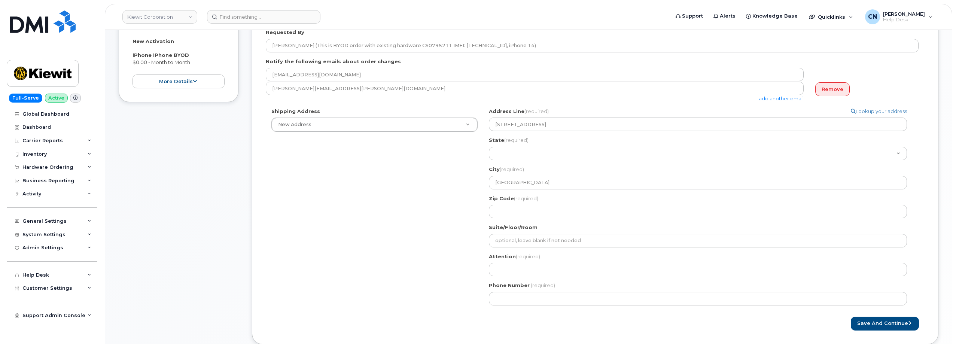
click at [464, 219] on div "Shipping Address New Address New Address 801 FM 694 20251 CR 300 508 Omega Stre…" at bounding box center [592, 209] width 653 height 203
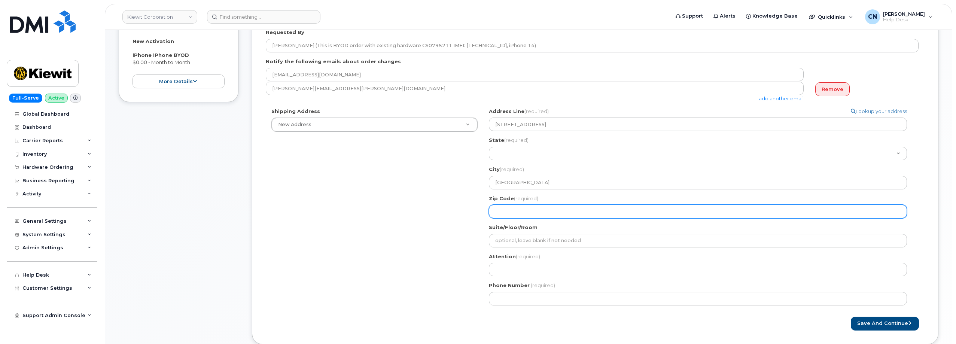
click at [522, 208] on input "Zip Code (required)" at bounding box center [698, 211] width 418 height 13
paste input "76119"
select select
type input "76119"
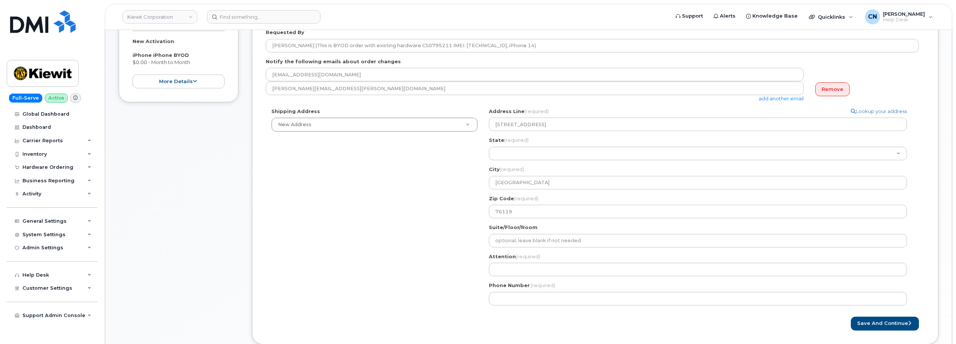
click at [454, 252] on div "Shipping Address New Address New Address 801 FM 694 20251 CR 300 508 Omega Stre…" at bounding box center [592, 209] width 653 height 203
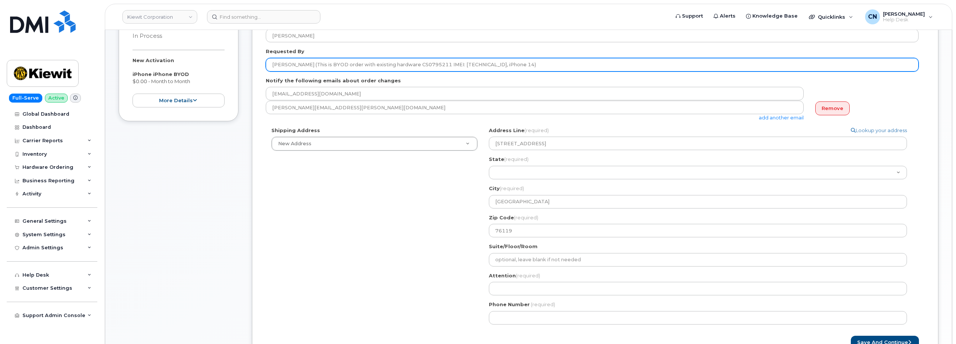
scroll to position [112, 0]
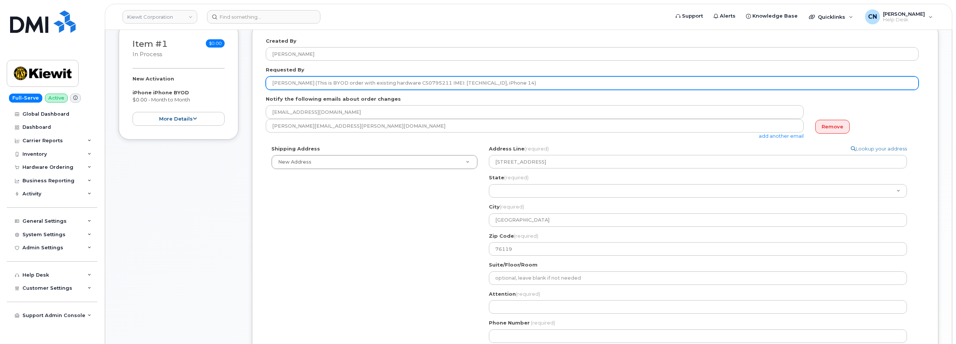
drag, startPoint x: 308, startPoint y: 83, endPoint x: 277, endPoint y: 102, distance: 36.5
click at [265, 86] on div "Created By Connor Nguyen Requested By Eddie Santana (This is BYOD order with ex…" at bounding box center [595, 203] width 687 height 358
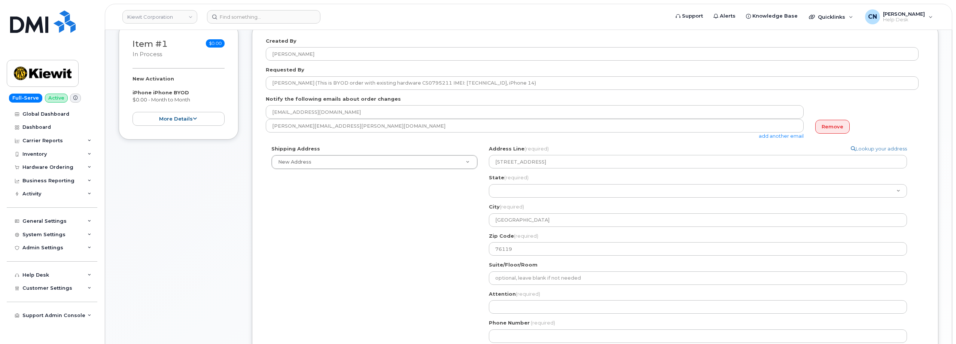
click at [517, 300] on div "Attention (required)" at bounding box center [701, 303] width 424 height 24
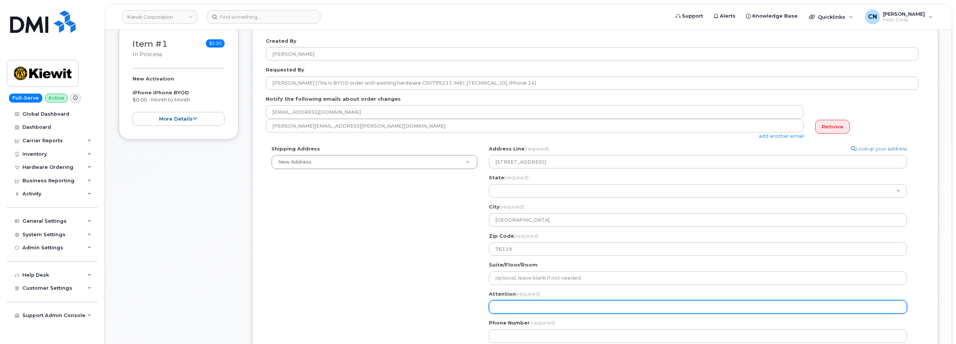
click at [530, 308] on input "Attention (required)" at bounding box center [698, 306] width 418 height 13
paste input "Eddie Santana"
select select
type input "Eddie Santana"
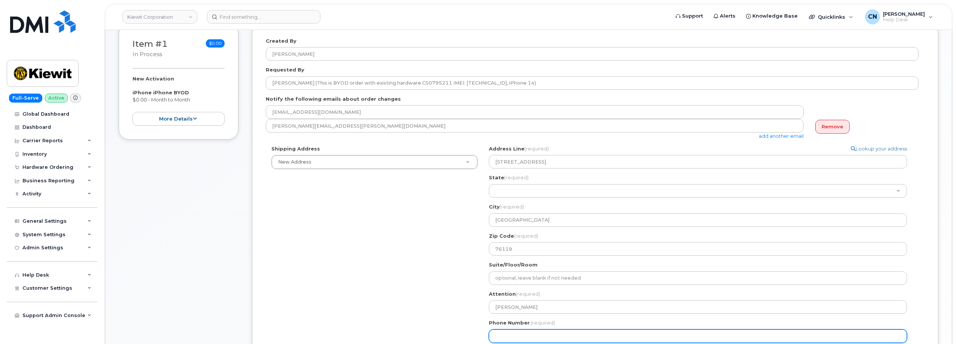
click at [522, 333] on input "Phone Number" at bounding box center [698, 335] width 418 height 13
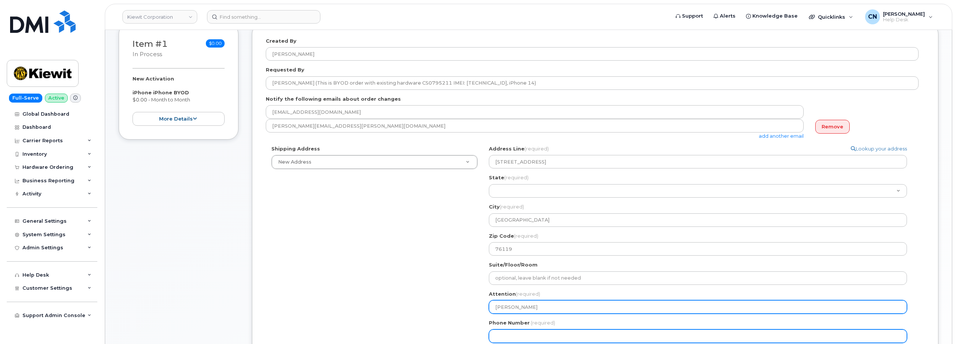
paste input "6027571278"
select select
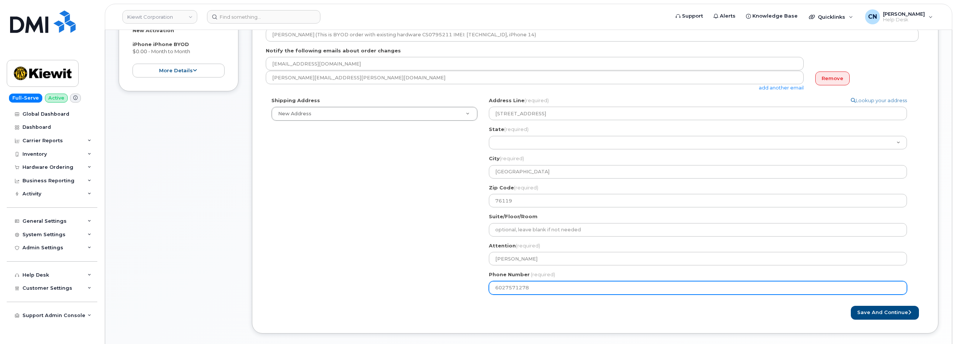
scroll to position [225, 0]
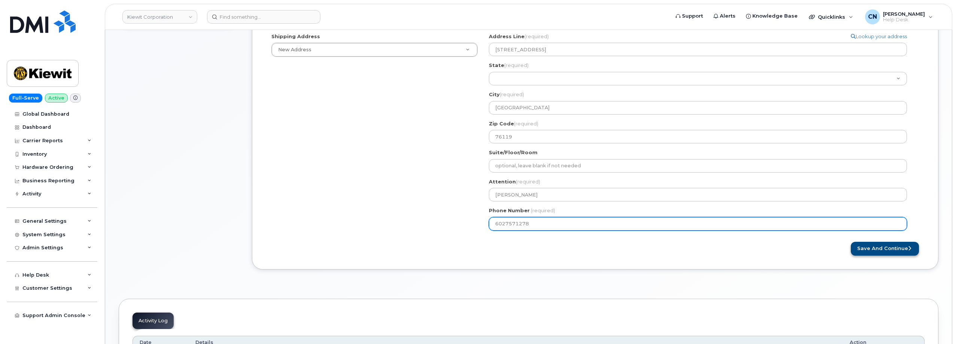
type input "6027571278"
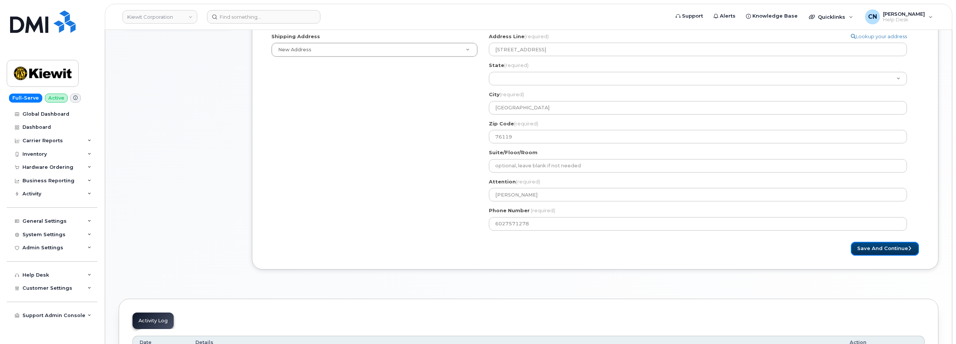
drag, startPoint x: 864, startPoint y: 250, endPoint x: 629, endPoint y: 202, distance: 239.6
click at [864, 249] on button "Save and Continue" at bounding box center [885, 249] width 68 height 14
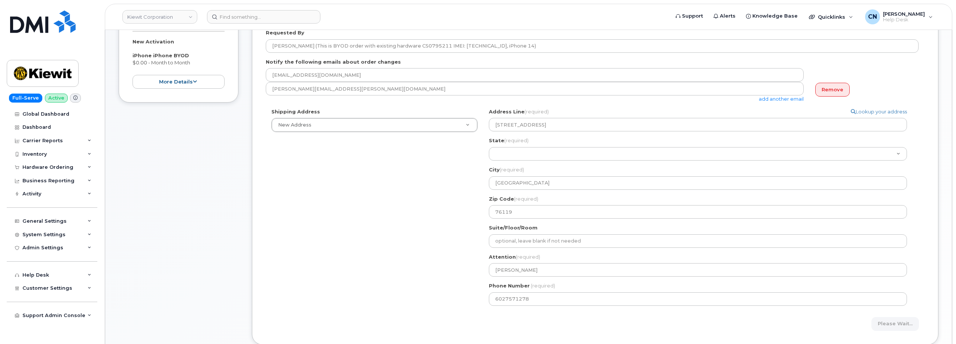
scroll to position [299, 0]
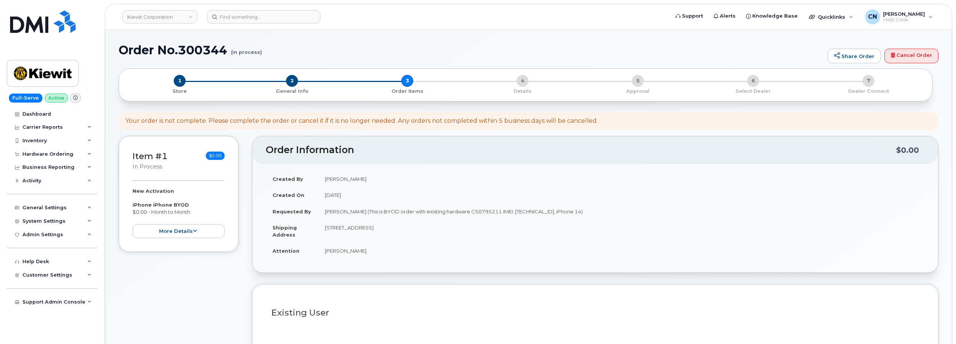
select select
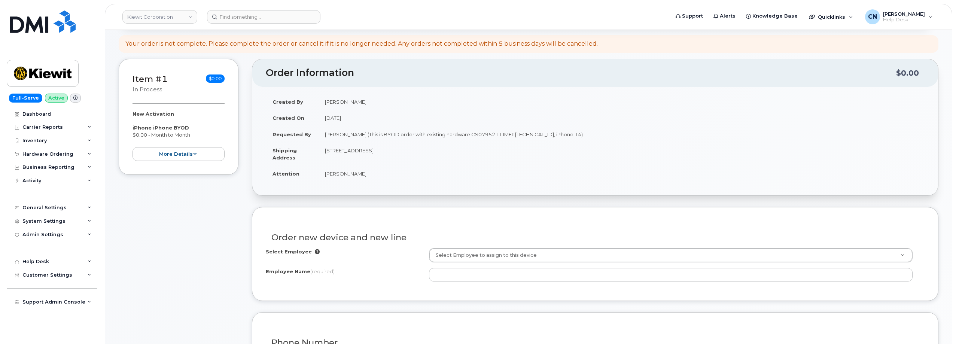
scroll to position [75, 0]
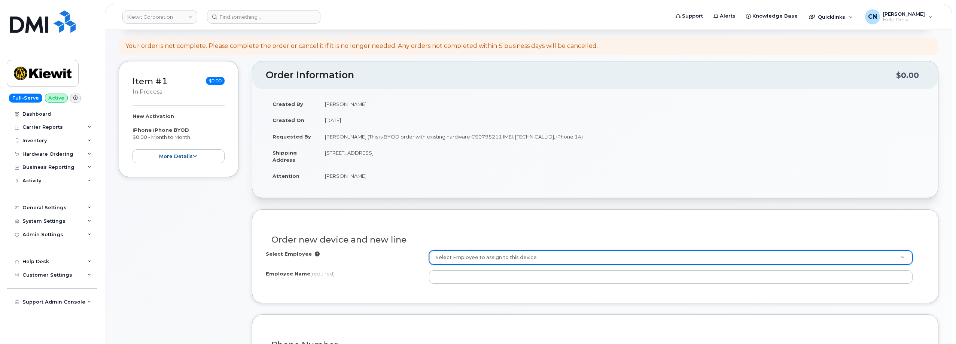
drag, startPoint x: 368, startPoint y: 178, endPoint x: 325, endPoint y: 177, distance: 43.1
drag, startPoint x: 325, startPoint y: 177, endPoint x: 377, endPoint y: 182, distance: 52.2
click at [377, 182] on td "[PERSON_NAME]" at bounding box center [621, 176] width 606 height 16
copy td "[PERSON_NAME]"
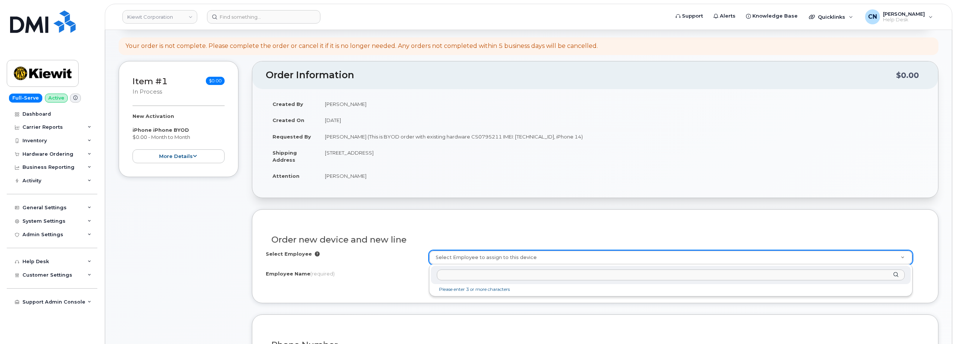
paste input "[PERSON_NAME]"
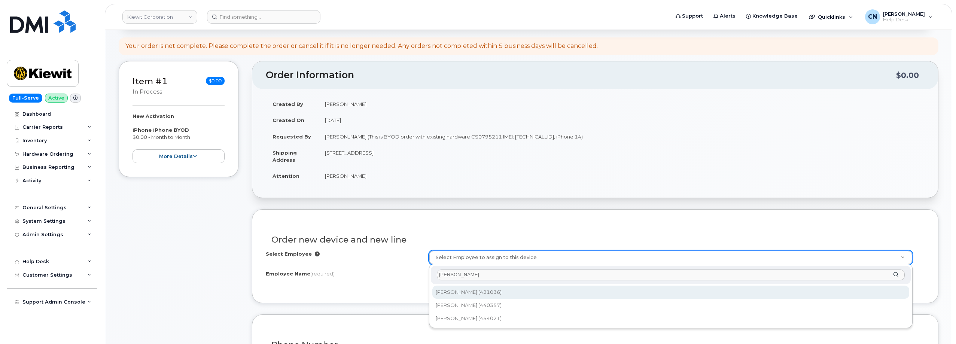
type input "[PERSON_NAME]"
type input "2155215"
type input "[PERSON_NAME]"
type input "5354 E Loop 820S"
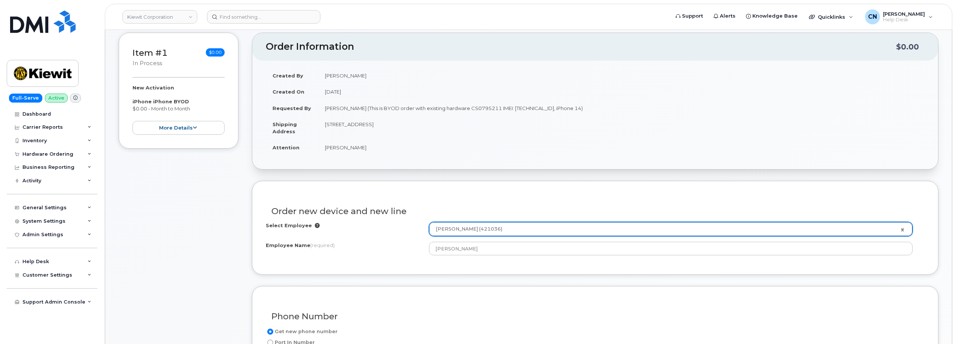
scroll to position [0, 0]
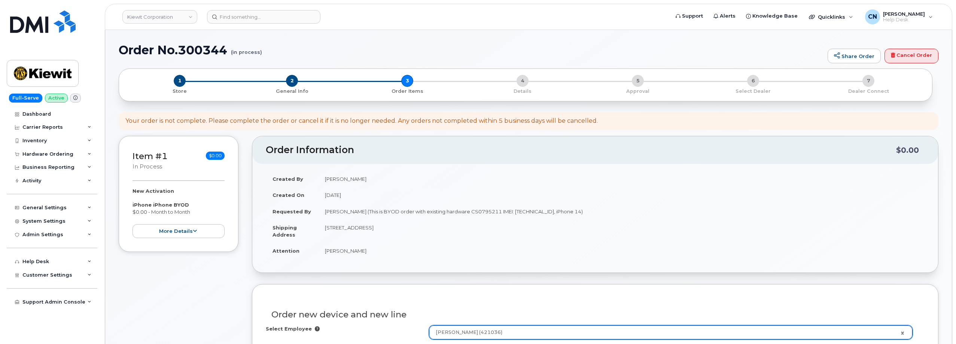
click at [458, 228] on td "[STREET_ADDRESS]" at bounding box center [621, 230] width 606 height 23
copy td "76119"
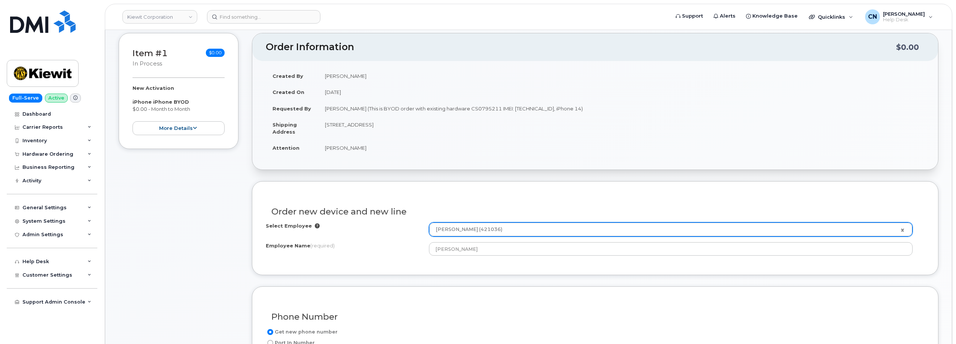
scroll to position [225, 0]
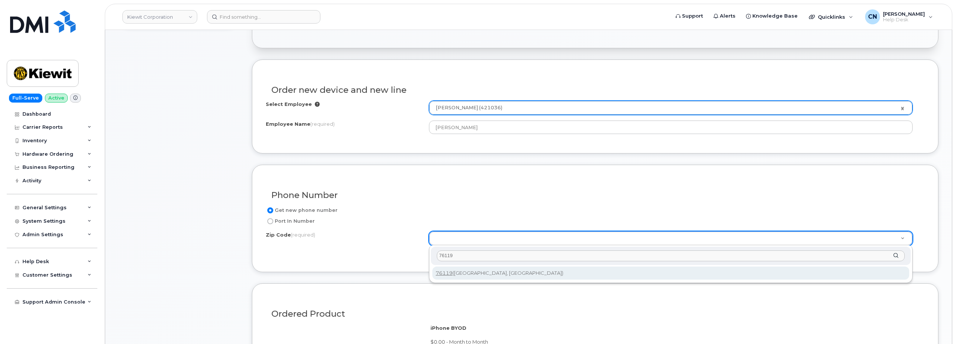
type input "76119"
type input "76119 (Fort Worth, TX)"
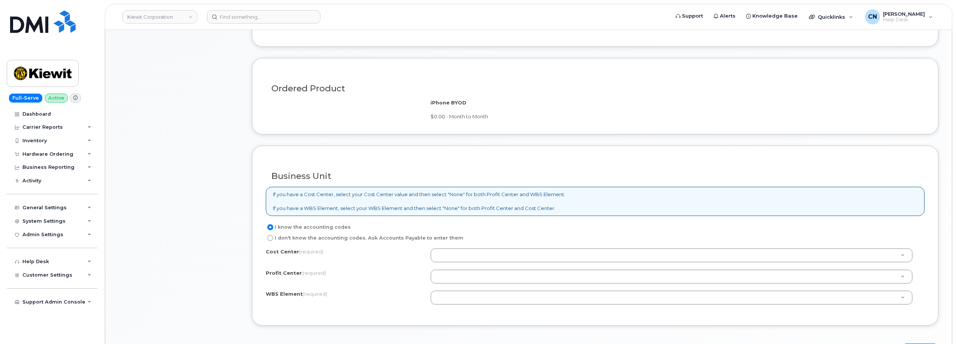
scroll to position [487, 0]
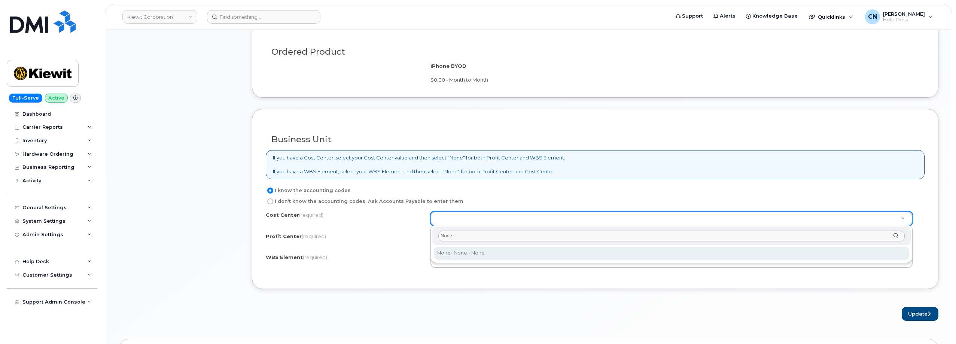
type input "None"
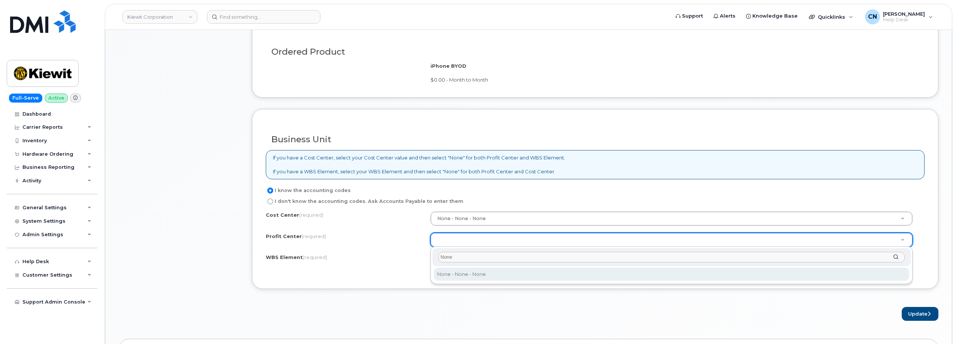
type input "None"
select select "None"
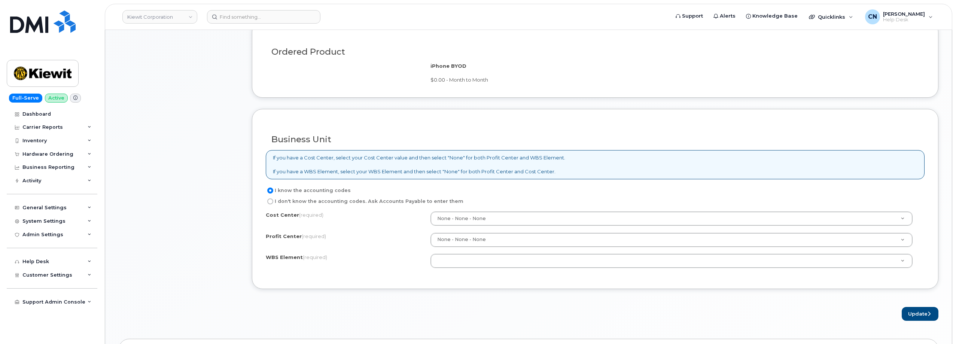
paste input "105116.1109"
type input "105116.1109"
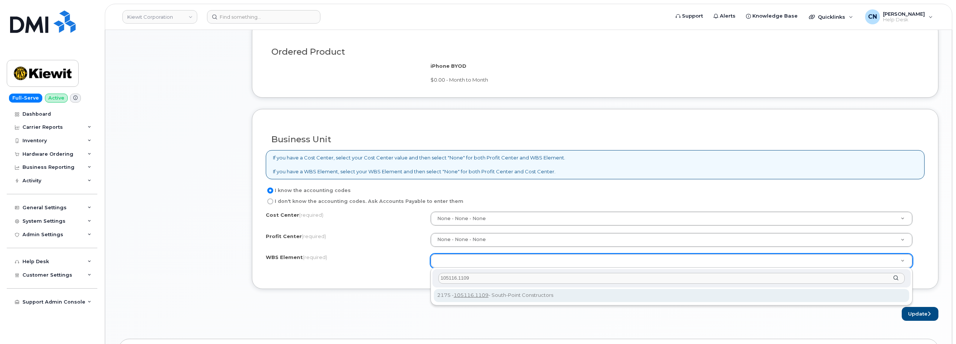
type input "105116.1109"
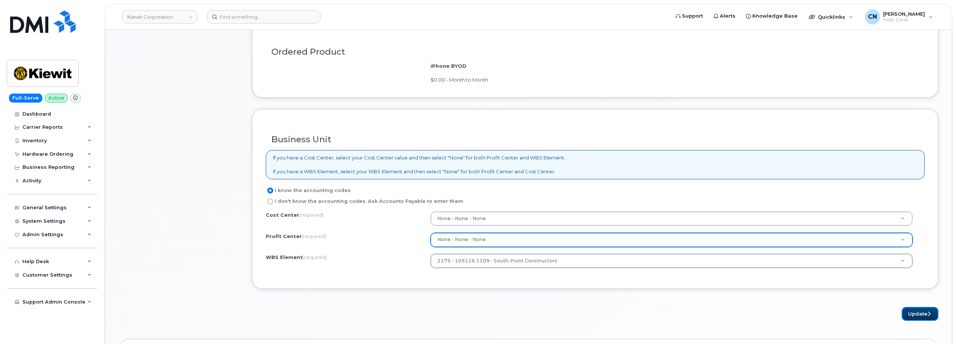
drag, startPoint x: 907, startPoint y: 311, endPoint x: 527, endPoint y: 240, distance: 386.9
click at [907, 311] on button "Update" at bounding box center [920, 314] width 37 height 14
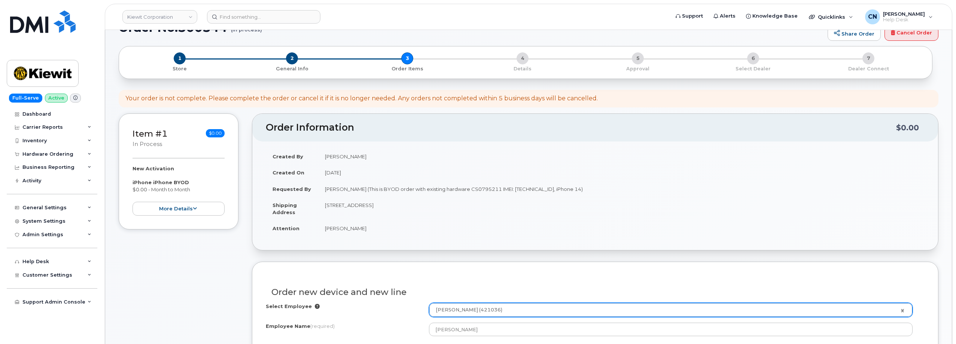
scroll to position [0, 0]
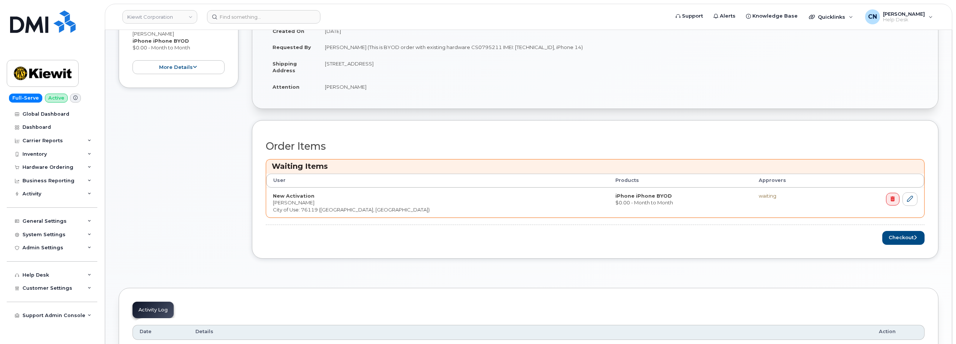
scroll to position [225, 0]
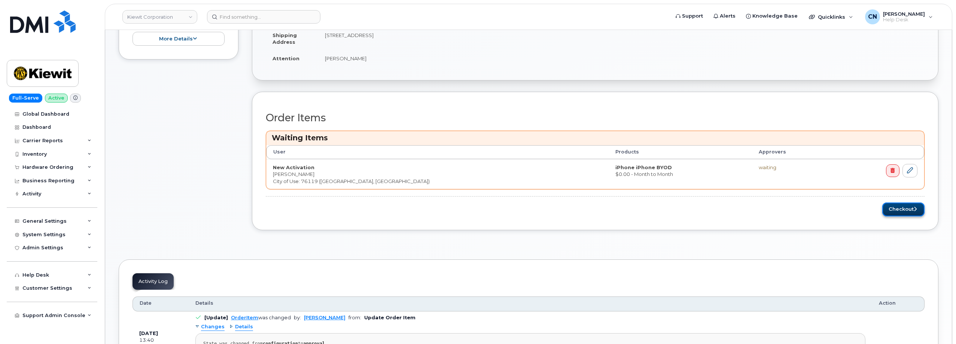
drag, startPoint x: 916, startPoint y: 214, endPoint x: 898, endPoint y: 213, distance: 18.0
click at [916, 214] on button "Checkout" at bounding box center [903, 210] width 42 height 14
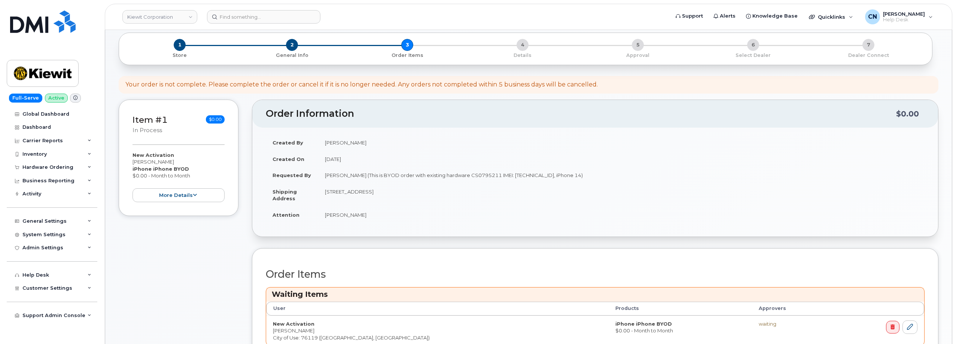
scroll to position [0, 0]
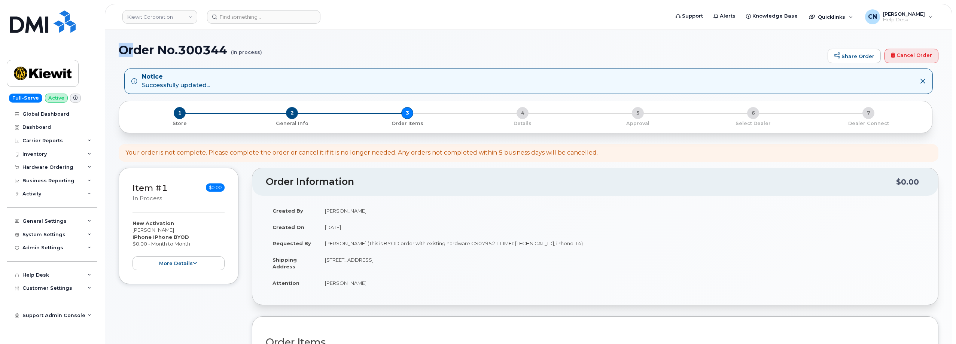
drag, startPoint x: 118, startPoint y: 50, endPoint x: 136, endPoint y: 52, distance: 18.5
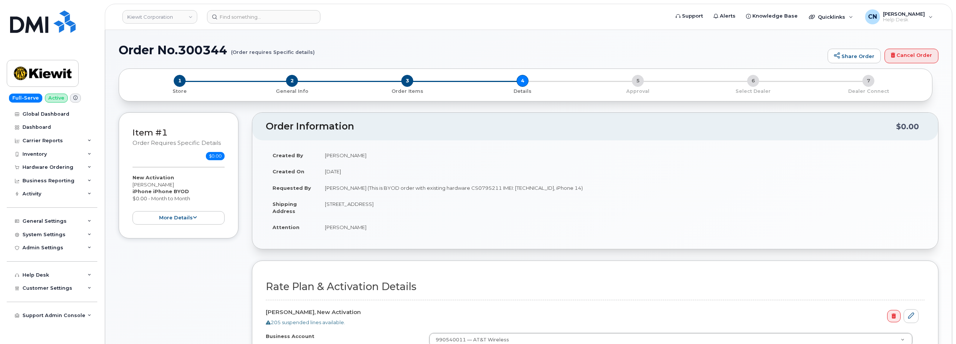
scroll to position [262, 0]
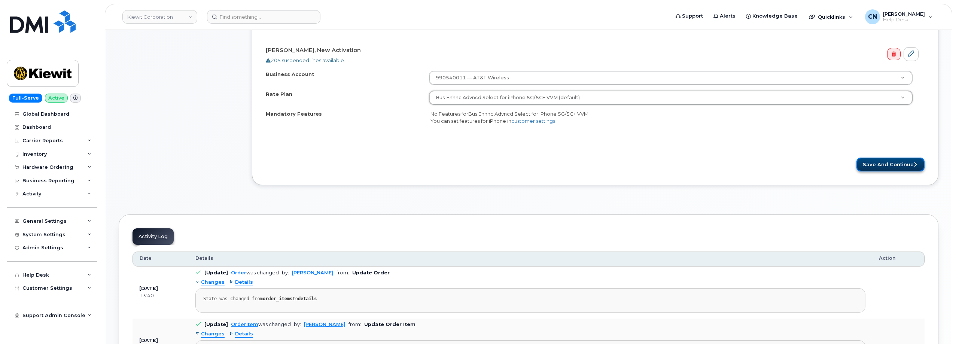
click at [872, 166] on button "Save and Continue" at bounding box center [891, 165] width 68 height 14
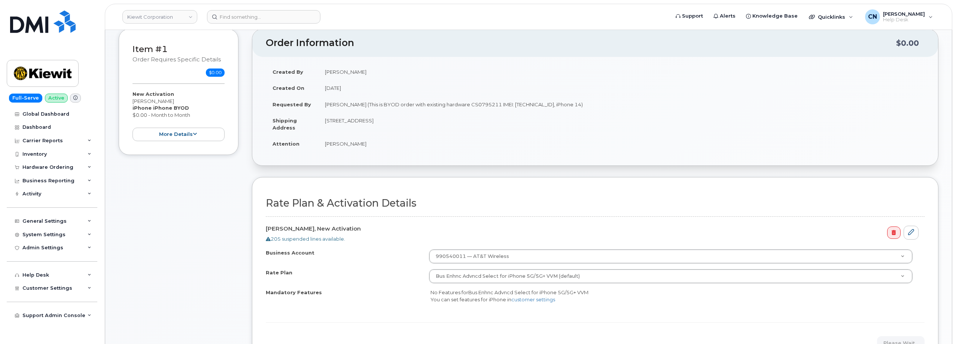
scroll to position [0, 0]
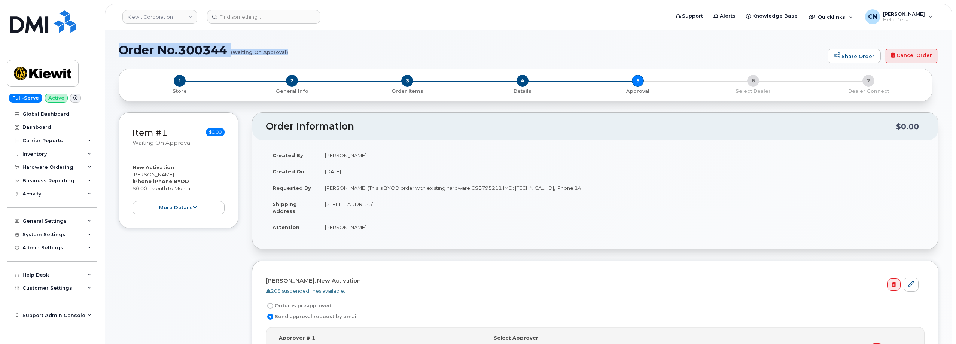
drag, startPoint x: 119, startPoint y: 49, endPoint x: 288, endPoint y: 52, distance: 168.9
click at [288, 52] on h1 "Order No.300344 (Waiting On Approval)" at bounding box center [471, 49] width 705 height 13
copy h1 "Order No.300344 (Waiting On Approval)"
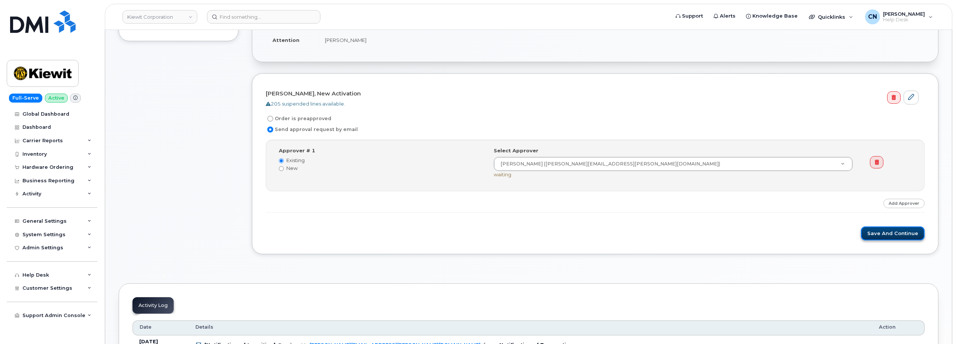
click at [878, 235] on button "Save and Continue" at bounding box center [893, 233] width 64 height 14
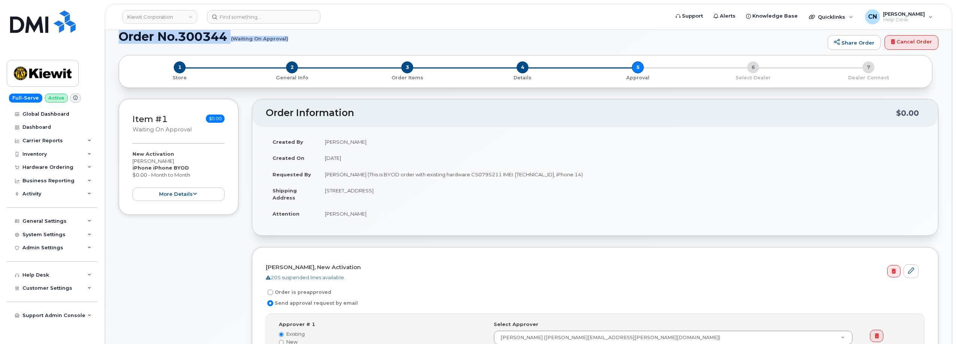
scroll to position [0, 0]
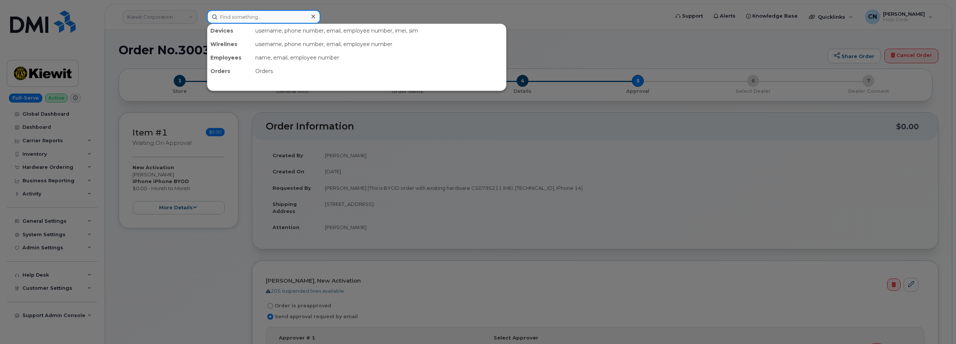
click at [234, 14] on input at bounding box center [263, 16] width 113 height 13
paste input "8087260401"
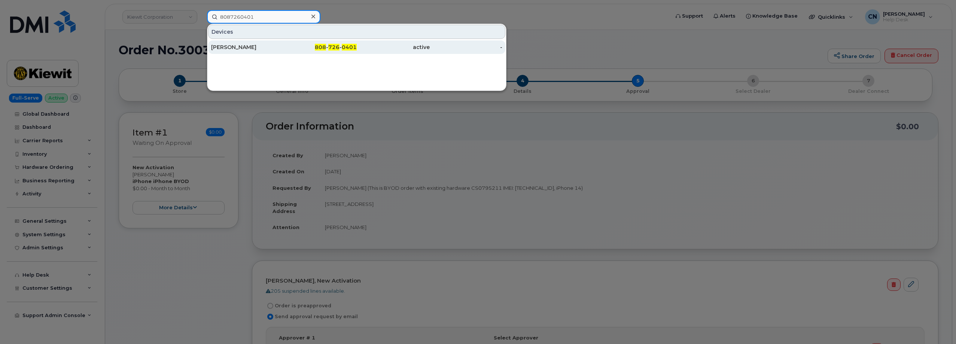
type input "8087260401"
click at [225, 45] on div "[PERSON_NAME]" at bounding box center [247, 46] width 73 height 7
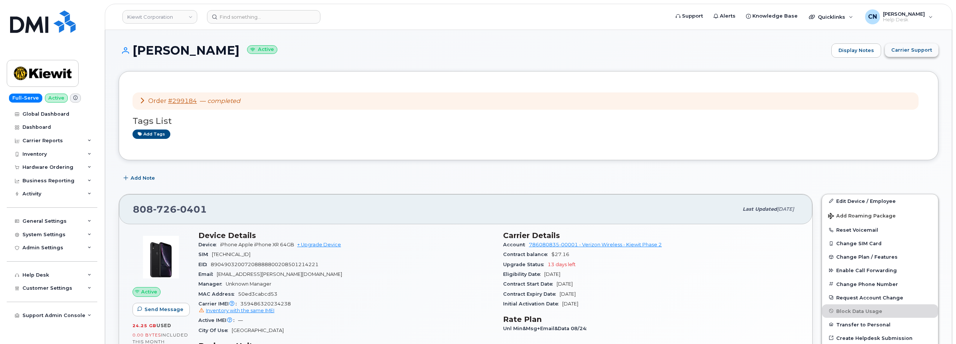
click at [919, 51] on span "Carrier Support" at bounding box center [911, 49] width 41 height 7
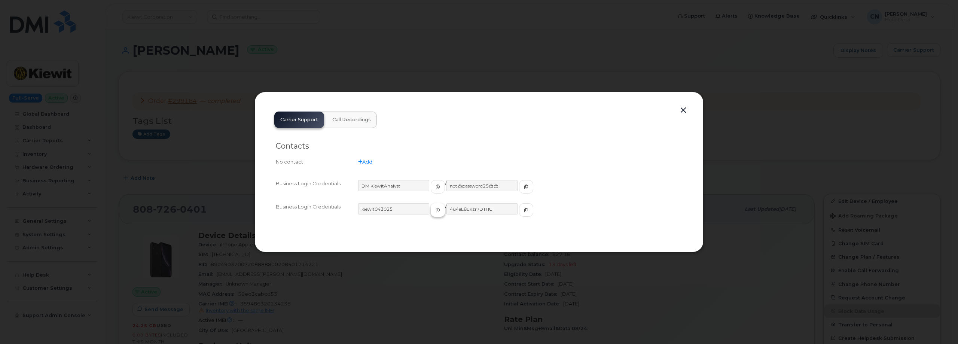
click at [431, 206] on button "button" at bounding box center [438, 209] width 14 height 13
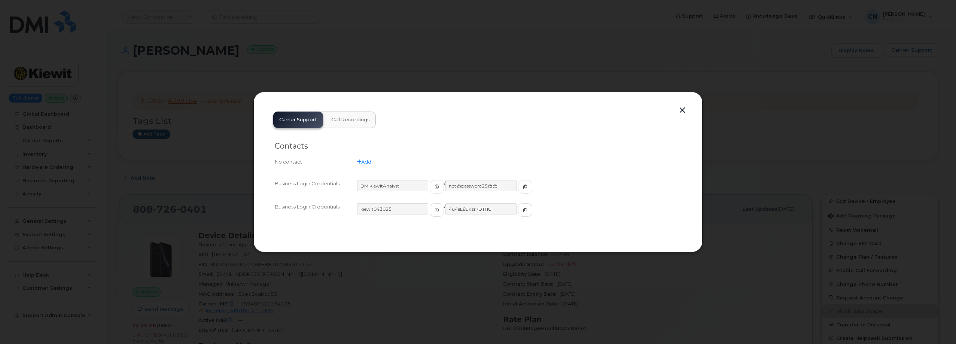
click at [684, 110] on button "button" at bounding box center [682, 110] width 11 height 10
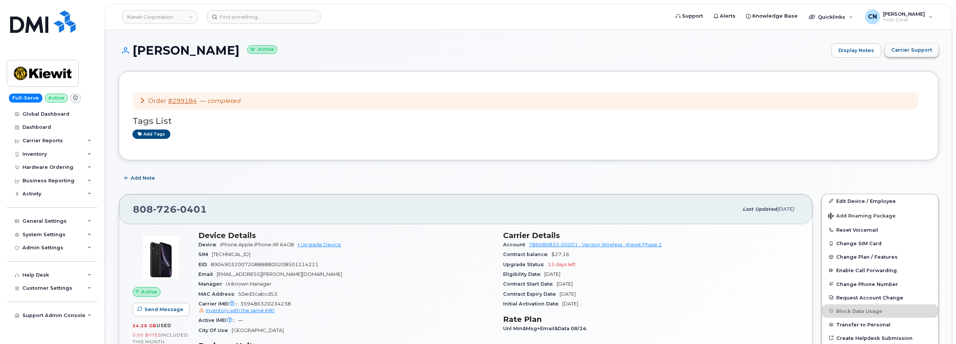
click at [900, 53] on span "Carrier Support" at bounding box center [911, 49] width 41 height 7
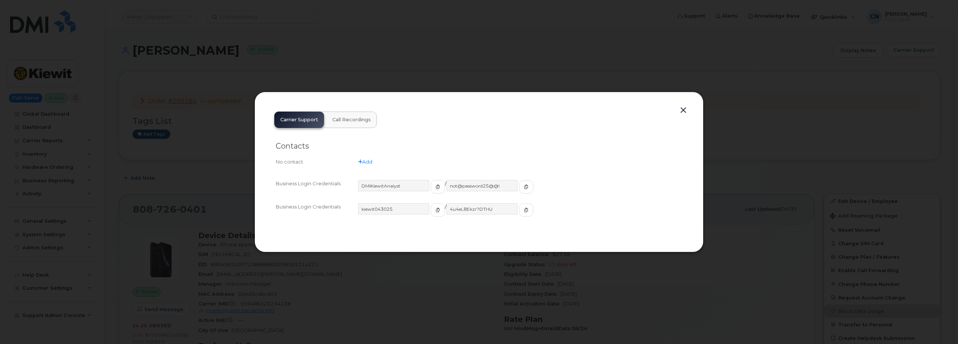
click at [499, 210] on div "4u4eL8Ekzr?DTHU" at bounding box center [490, 213] width 87 height 20
click at [524, 209] on icon "button" at bounding box center [526, 210] width 4 height 4
click at [683, 109] on button "button" at bounding box center [683, 110] width 11 height 10
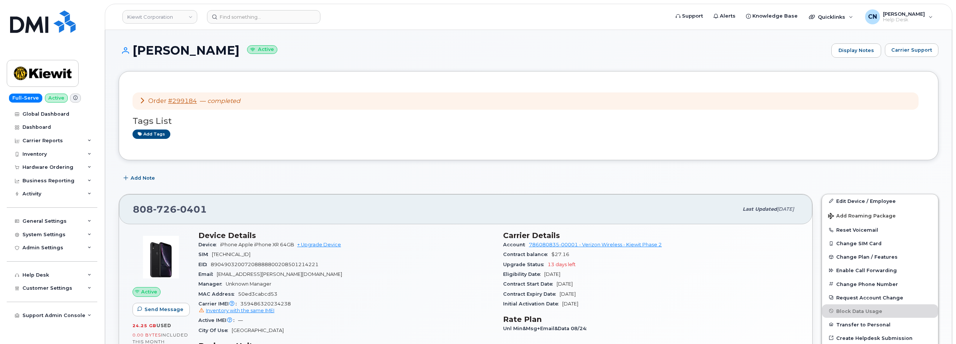
drag, startPoint x: 255, startPoint y: 49, endPoint x: 136, endPoint y: 54, distance: 118.8
click at [136, 54] on h1 "CLAY DUNNINGTON Active" at bounding box center [473, 50] width 709 height 13
copy h1 "CLAY DUNNINGTON"
click at [247, 18] on input at bounding box center [263, 16] width 113 height 13
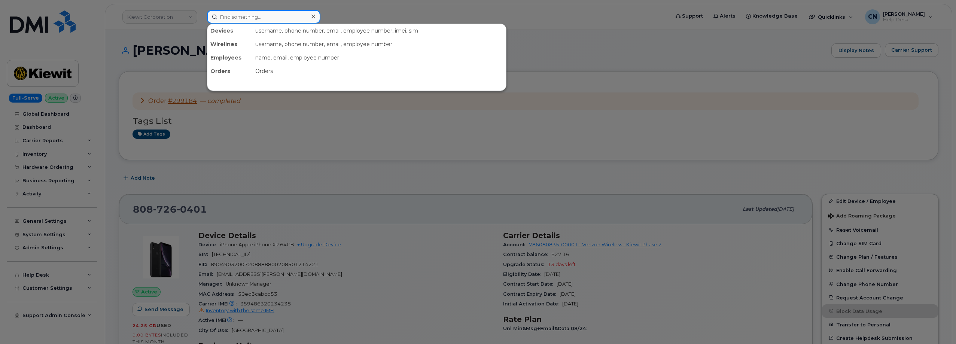
paste input "2257263174"
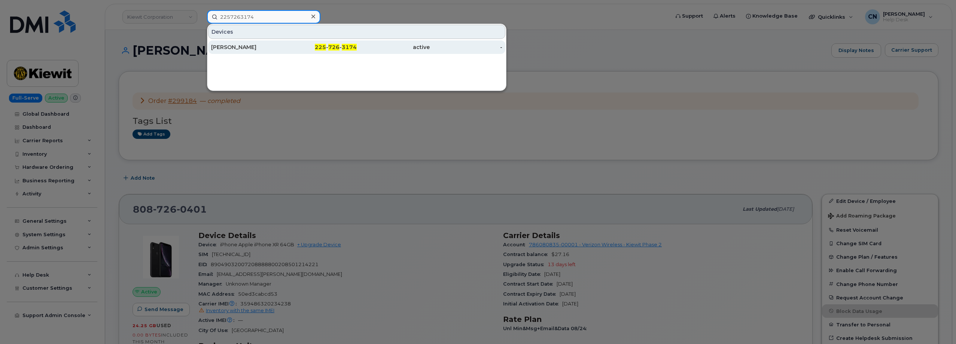
type input "2257263174"
click at [221, 46] on div "CHAD BROCK" at bounding box center [247, 46] width 73 height 7
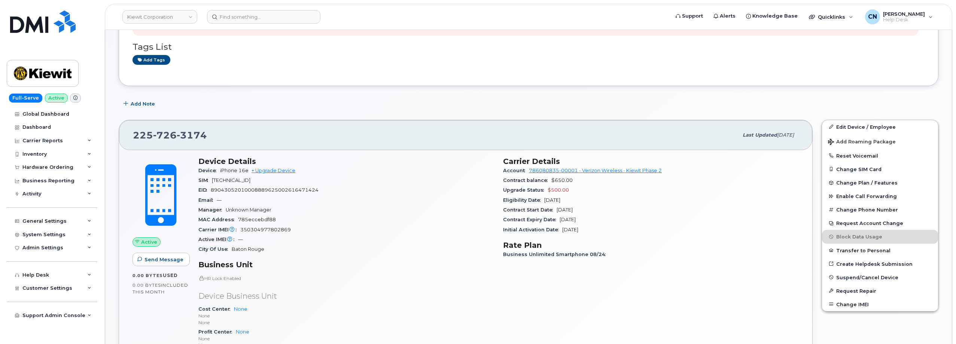
scroll to position [112, 0]
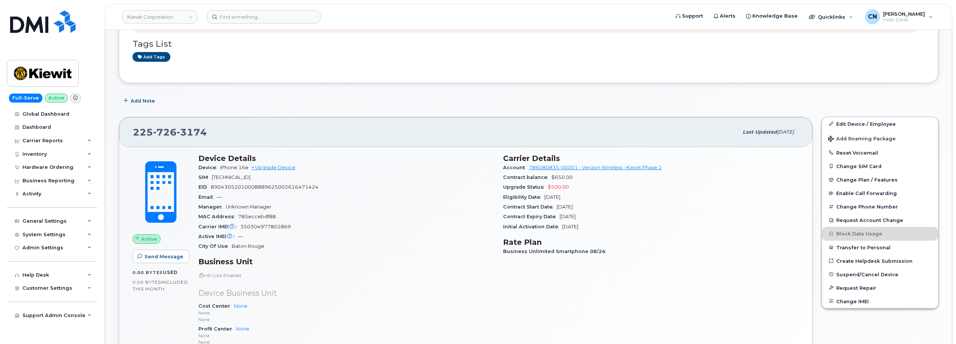
click at [250, 178] on span "[TECHNICAL_ID]" at bounding box center [231, 177] width 39 height 6
click at [334, 194] on div "Email —" at bounding box center [346, 197] width 296 height 10
drag, startPoint x: 335, startPoint y: 186, endPoint x: 195, endPoint y: 180, distance: 140.5
click at [195, 180] on div "Device Details Device iPhone 16e + Upgrade Device SIM [TECHNICAL_ID] EID 890430…" at bounding box center [346, 264] width 305 height 231
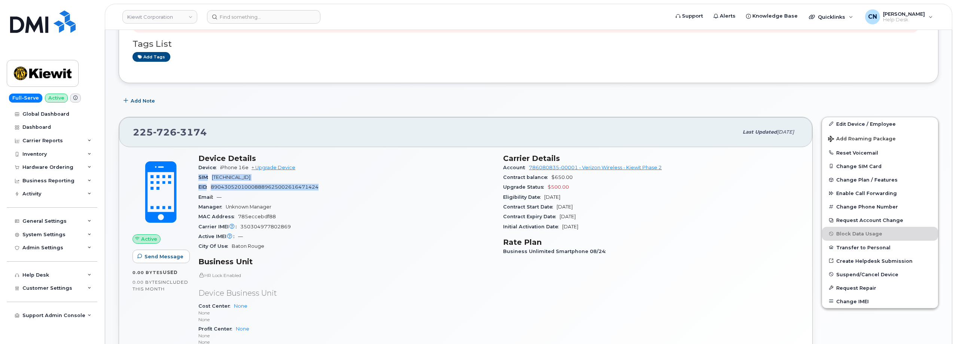
copy section "SIM [TECHNICAL_ID] EID 89043052010008889625002616471424"
click at [280, 226] on span "350304977802869" at bounding box center [265, 227] width 51 height 6
copy span "350304977802869"
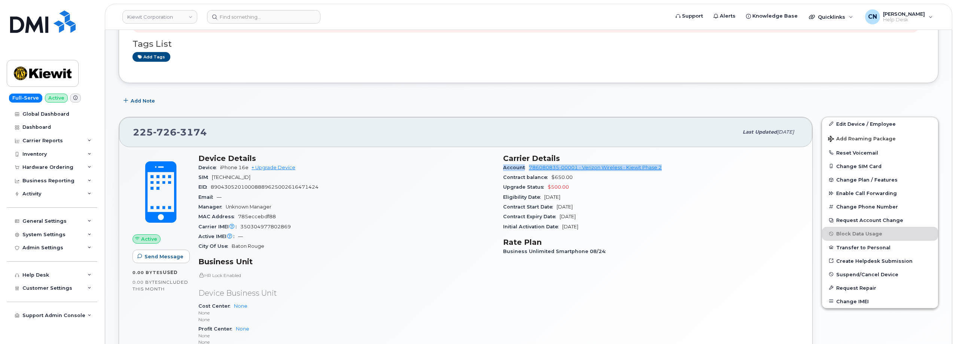
drag, startPoint x: 665, startPoint y: 165, endPoint x: 349, endPoint y: 89, distance: 324.3
click at [502, 169] on div "Carrier Details Account 786080835-00001 - Verizon Wireless - [PERSON_NAME] Phas…" at bounding box center [651, 264] width 305 height 231
copy div "Account 786080835-00001 - Verizon Wireless - [PERSON_NAME] Phase 2"
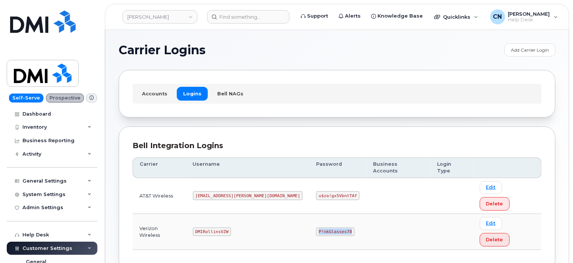
drag, startPoint x: 280, startPoint y: 200, endPoint x: 365, endPoint y: 176, distance: 88.4
click at [319, 214] on td "P!nkGlasses78" at bounding box center [337, 232] width 57 height 36
copy code "P!nkGlasses78"
